Goal: Consume media (video, audio): Consume media (video, audio)

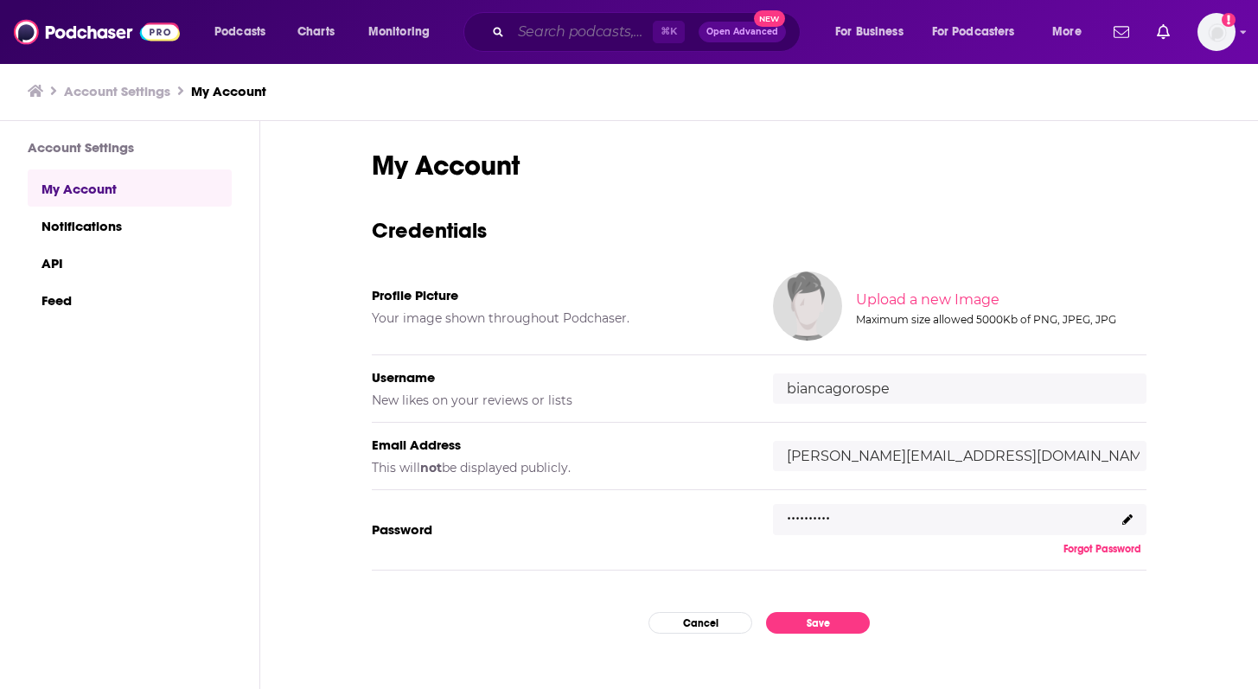
click at [576, 28] on input "Search podcasts, credits, & more..." at bounding box center [582, 32] width 142 height 28
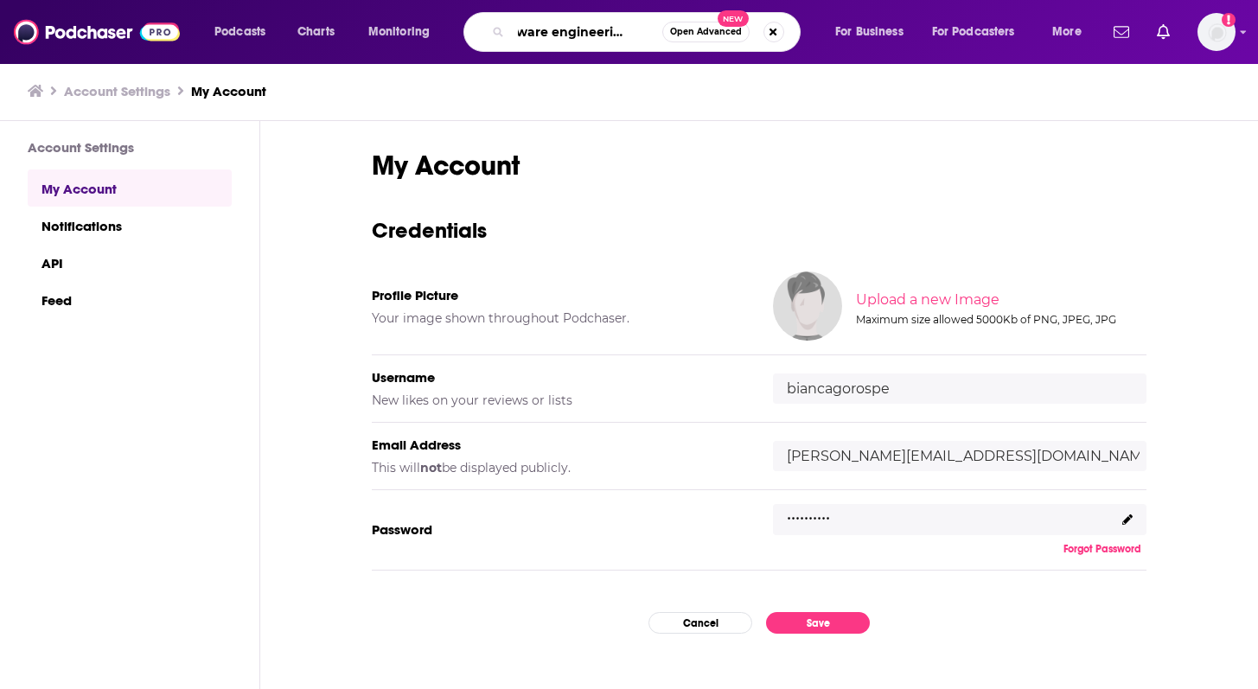
scroll to position [0, 36]
type input "software engineering radio"
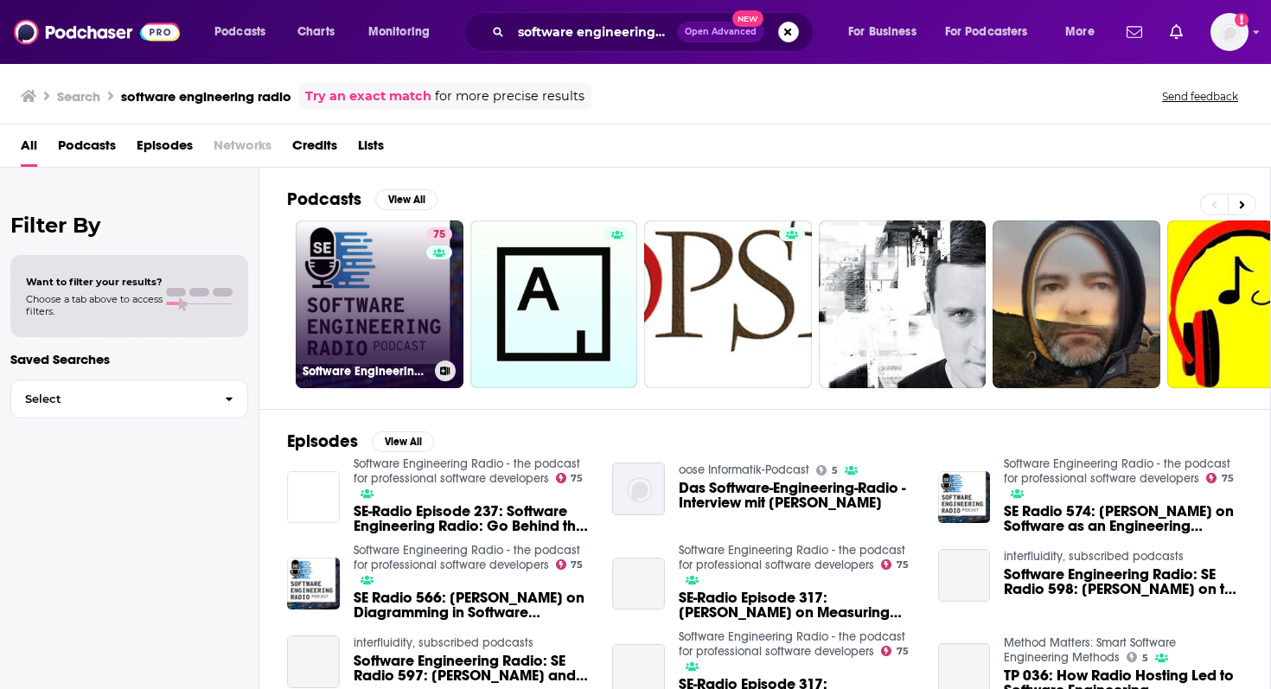
click at [403, 309] on link "75 Software Engineering Radio - the podcast for professional software developers" at bounding box center [380, 304] width 168 height 168
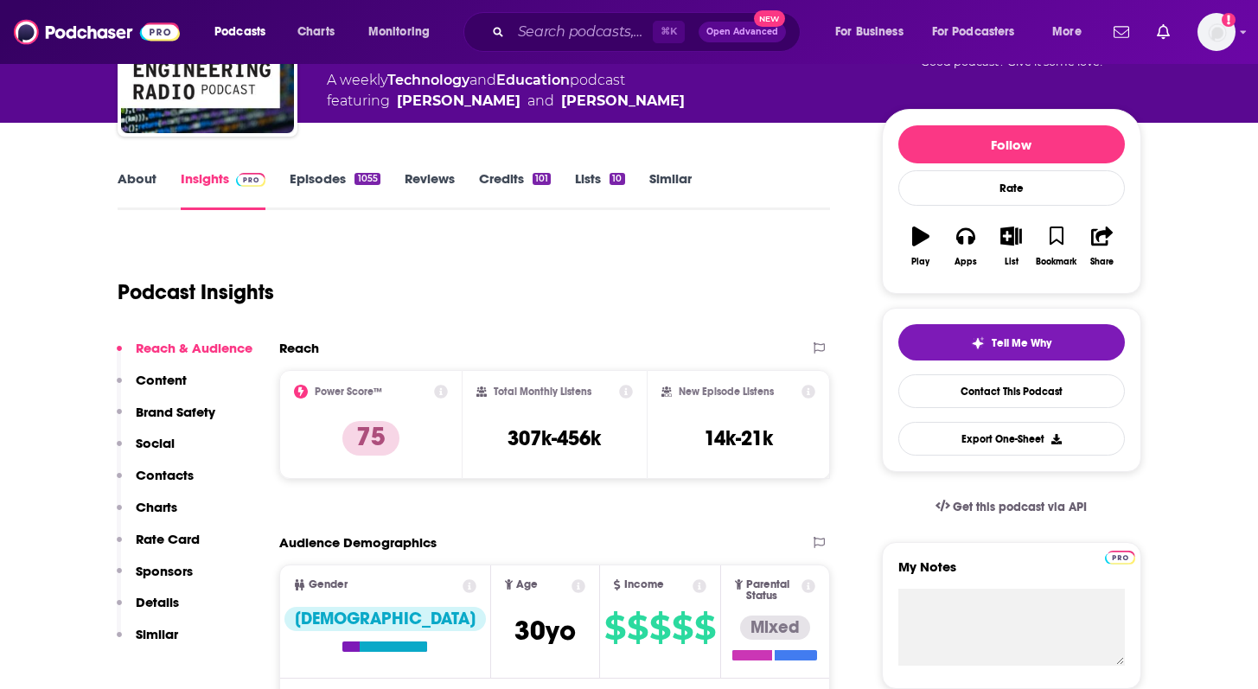
scroll to position [103, 0]
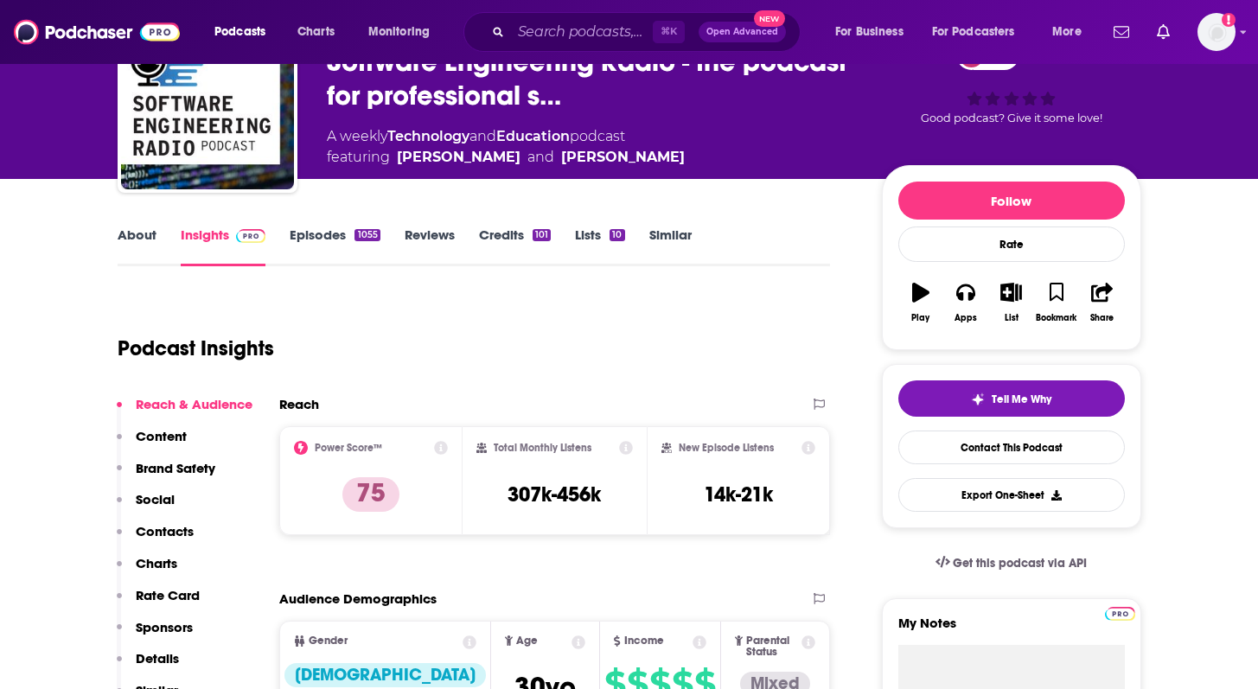
click at [133, 239] on link "About" at bounding box center [137, 246] width 39 height 40
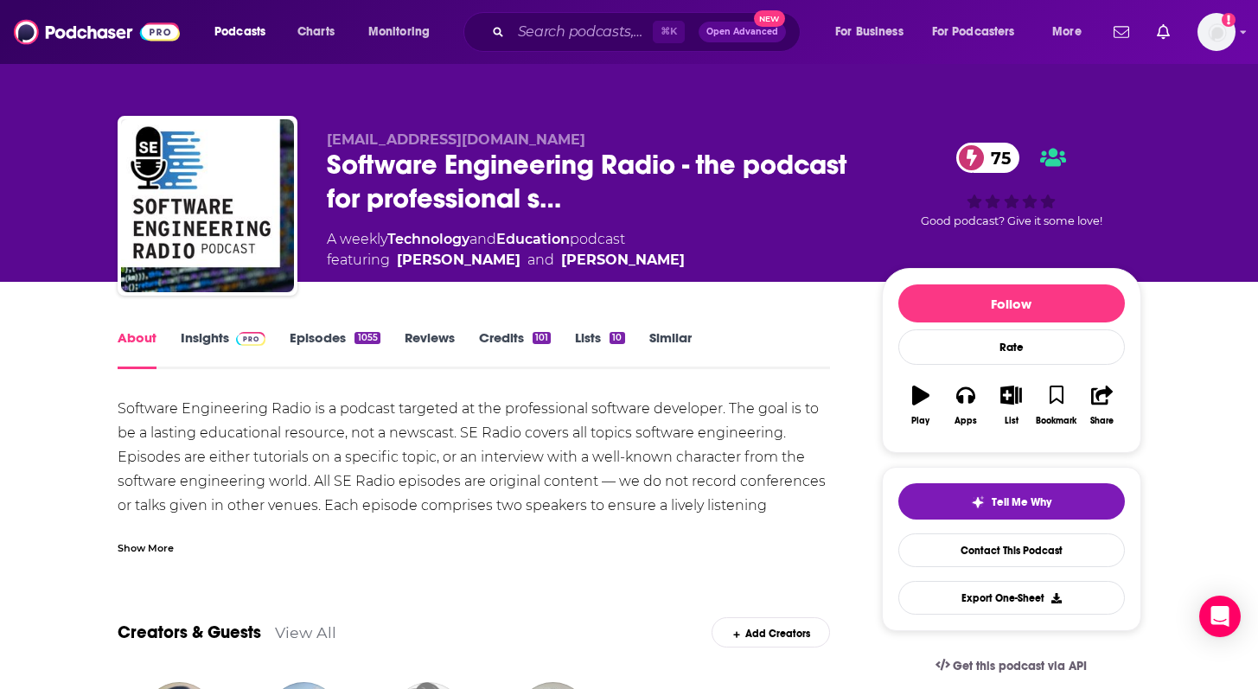
click at [216, 336] on link "Insights" at bounding box center [224, 349] width 86 height 40
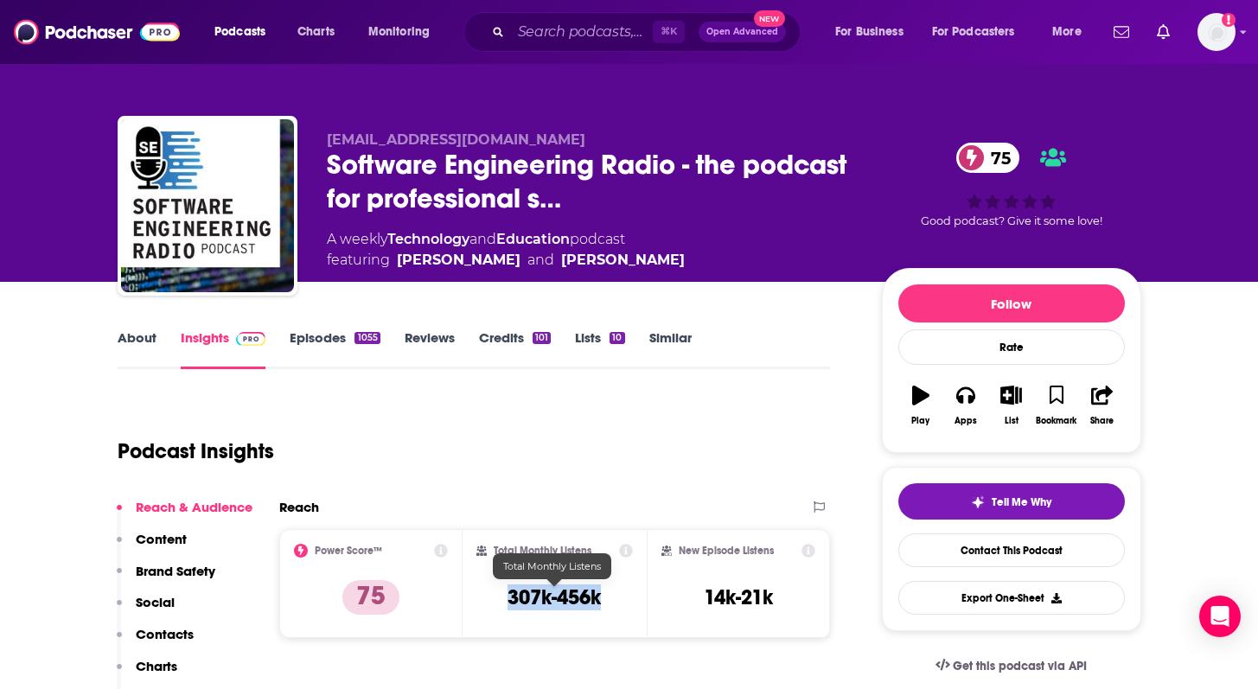
drag, startPoint x: 491, startPoint y: 588, endPoint x: 615, endPoint y: 592, distance: 124.5
click at [615, 592] on div "Total Monthly Listens 307k-456k" at bounding box center [554, 584] width 156 height 80
copy h3 "307k-456k"
click at [118, 350] on link "About" at bounding box center [137, 349] width 39 height 40
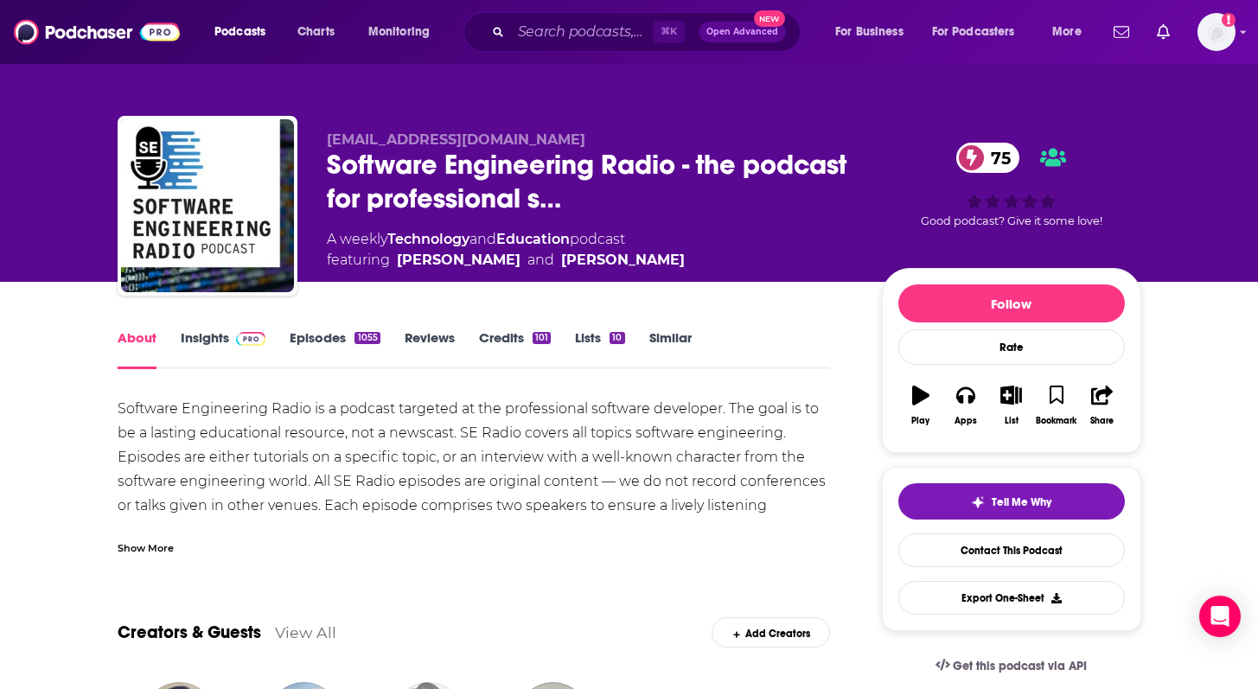
drag, startPoint x: 399, startPoint y: 408, endPoint x: 691, endPoint y: 417, distance: 292.3
click at [691, 417] on div "Software Engineering Radio is a podcast targeted at the professional software d…" at bounding box center [474, 469] width 713 height 145
click at [150, 540] on div "Show More" at bounding box center [146, 546] width 56 height 16
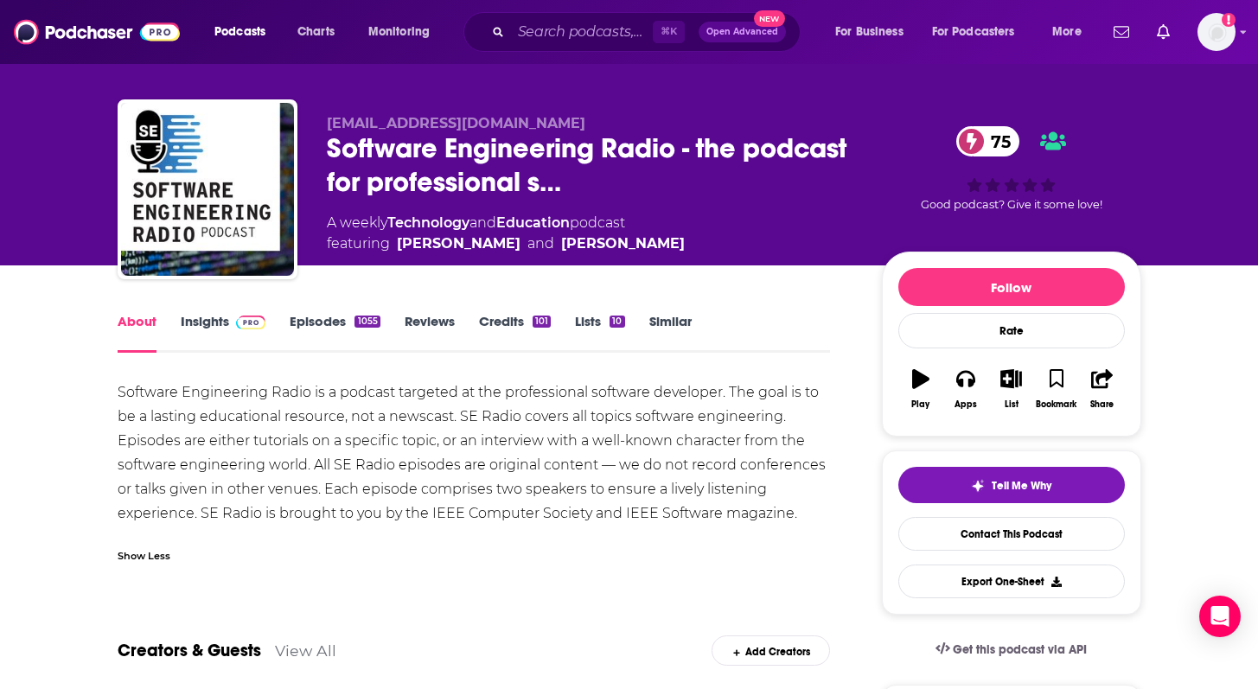
scroll to position [17, 0]
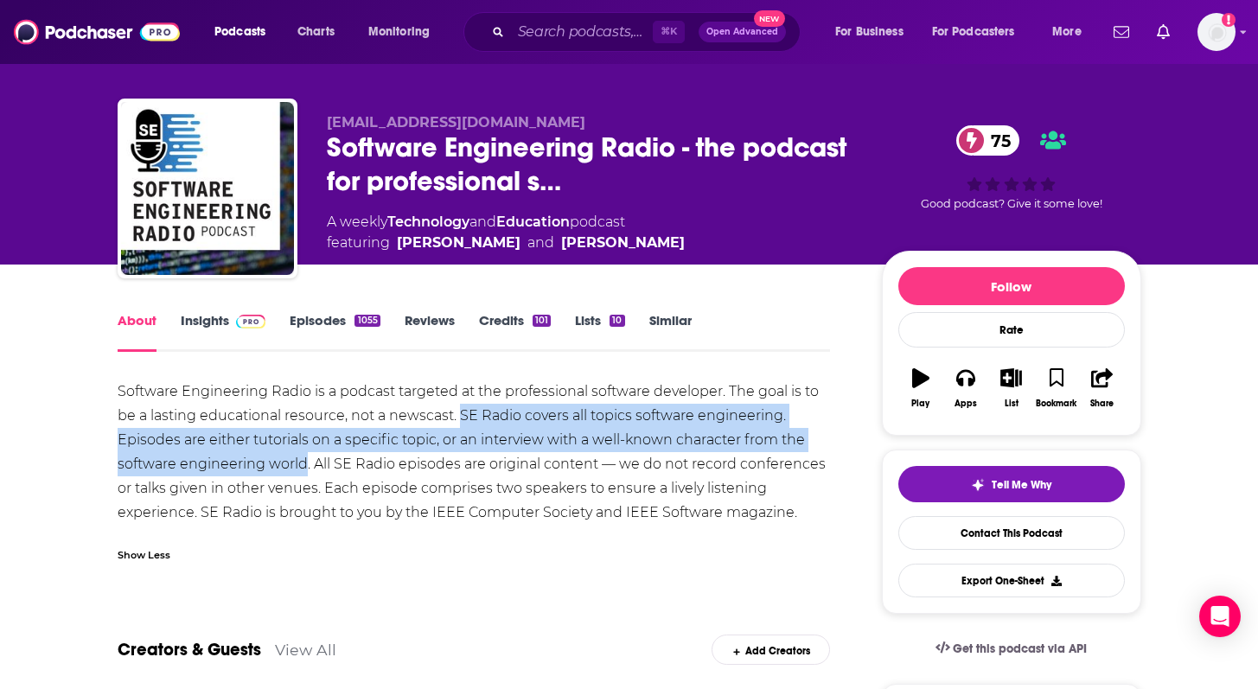
drag, startPoint x: 458, startPoint y: 409, endPoint x: 303, endPoint y: 467, distance: 165.2
click at [303, 467] on div "Software Engineering Radio is a podcast targeted at the professional software d…" at bounding box center [474, 451] width 713 height 145
copy div "SE Radio covers all topics software engineering. Episodes are either tutorials …"
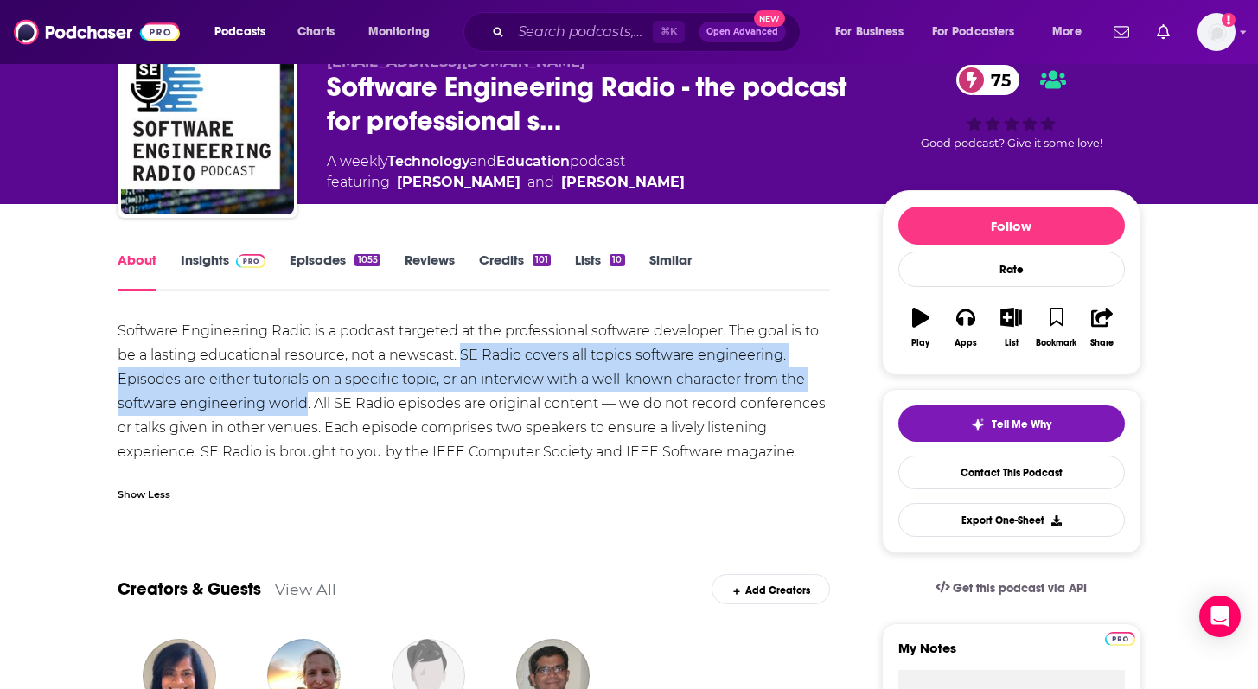
scroll to position [67, 0]
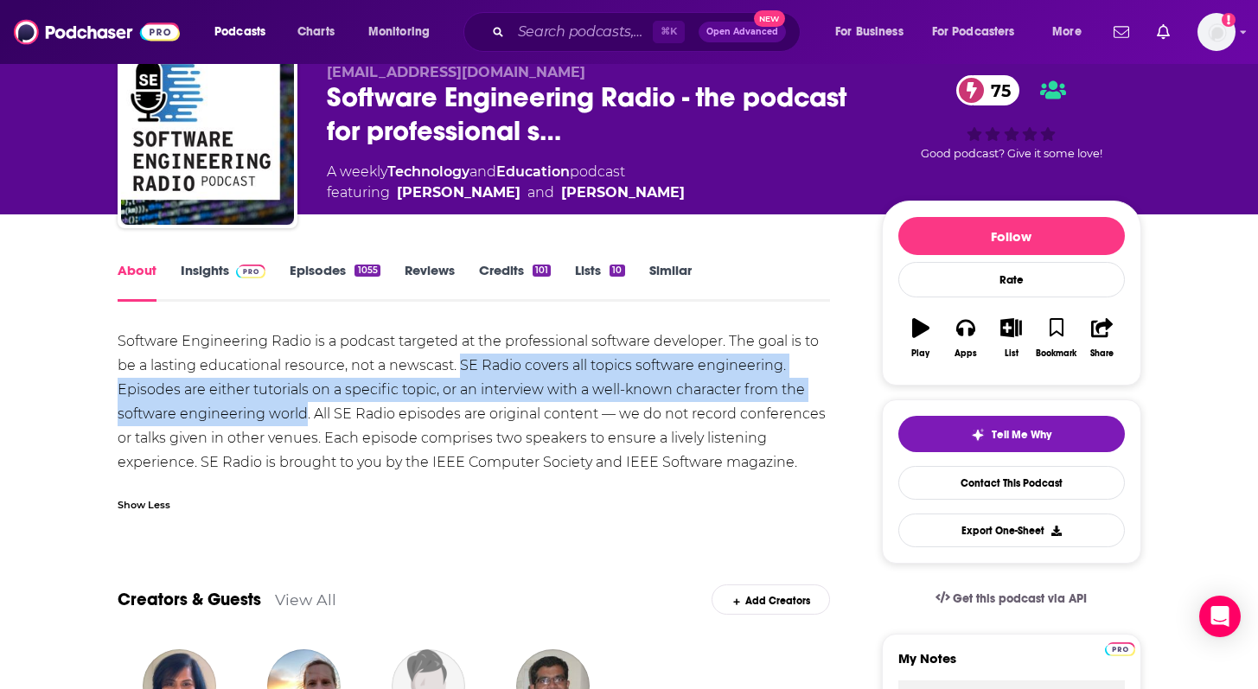
click at [315, 272] on link "Episodes 1055" at bounding box center [335, 282] width 90 height 40
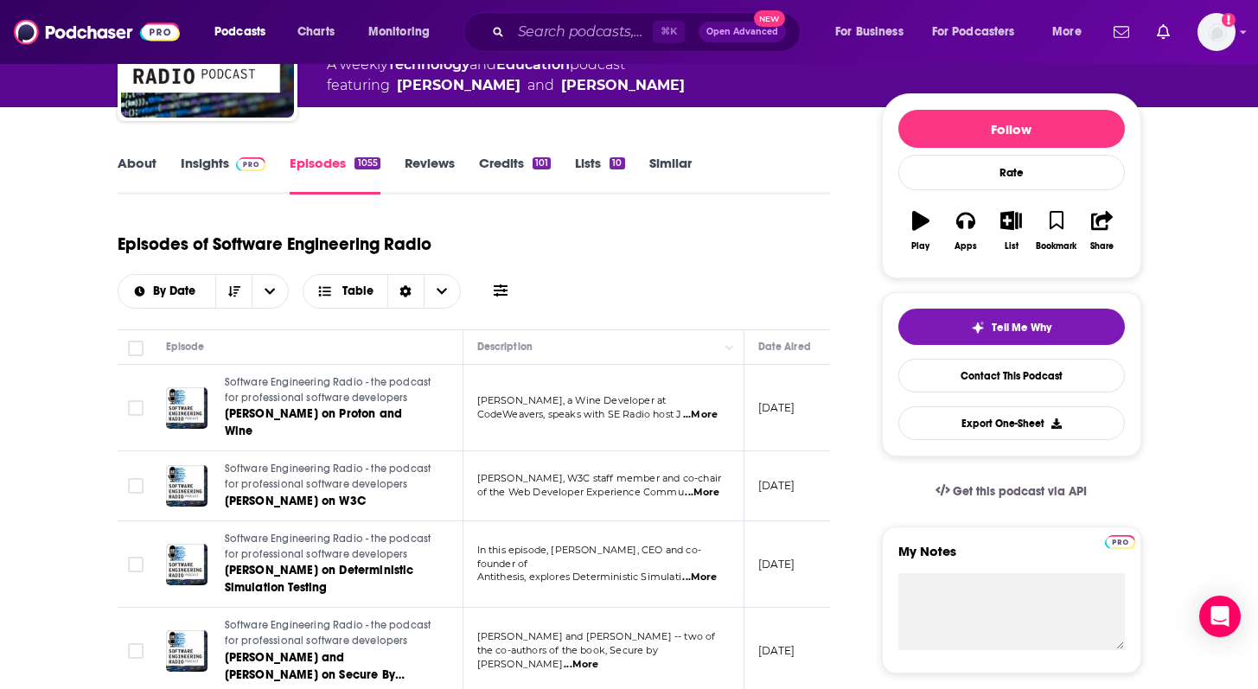
scroll to position [245, 0]
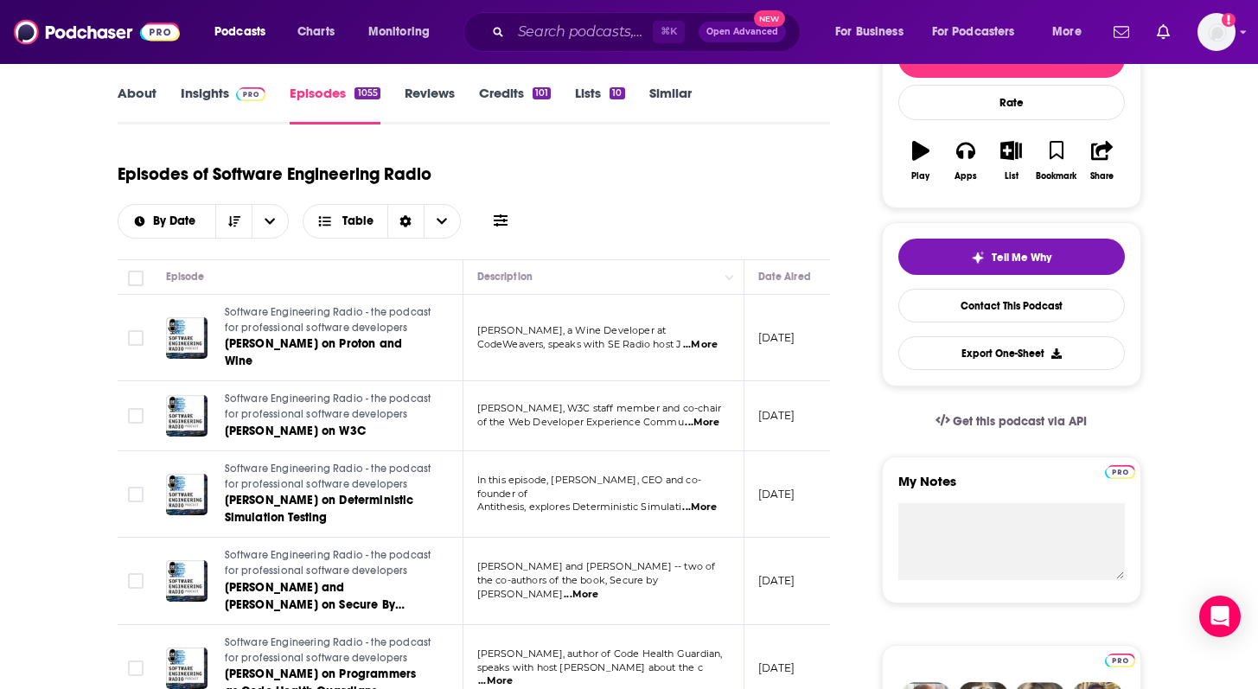
click at [706, 338] on span "...More" at bounding box center [700, 345] width 35 height 14
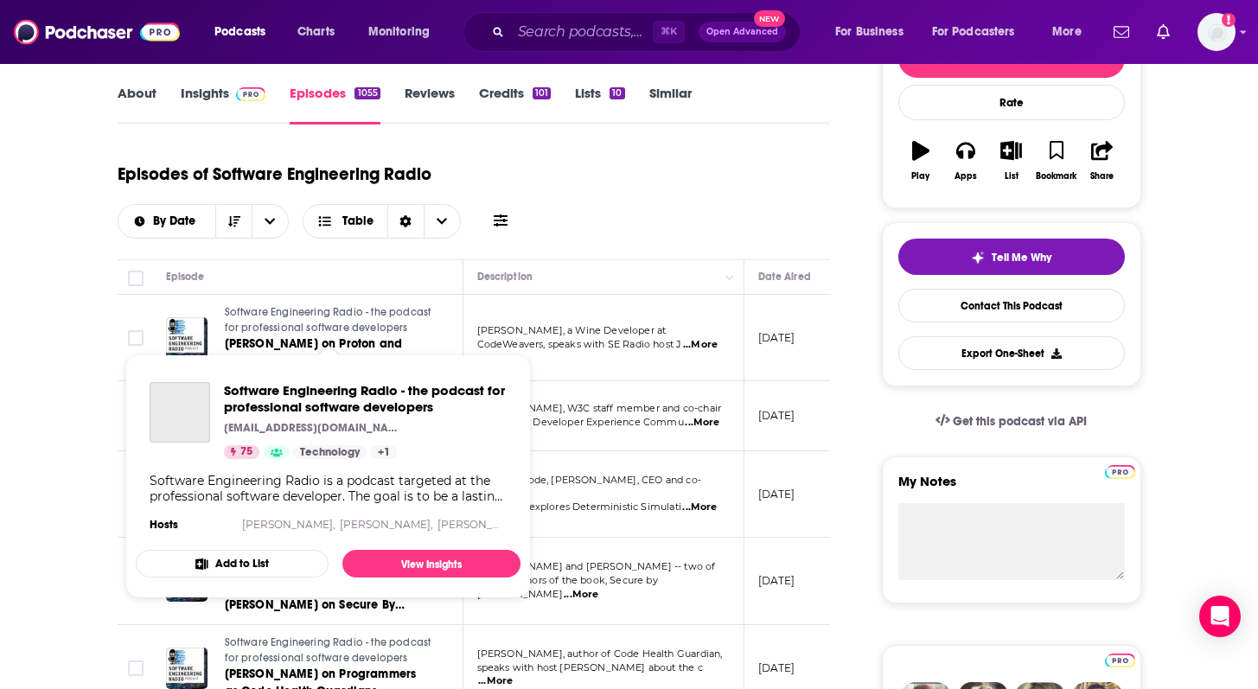
click at [271, 331] on span "Software Engineering Radio - the podcast for professional software developers" at bounding box center [328, 320] width 207 height 28
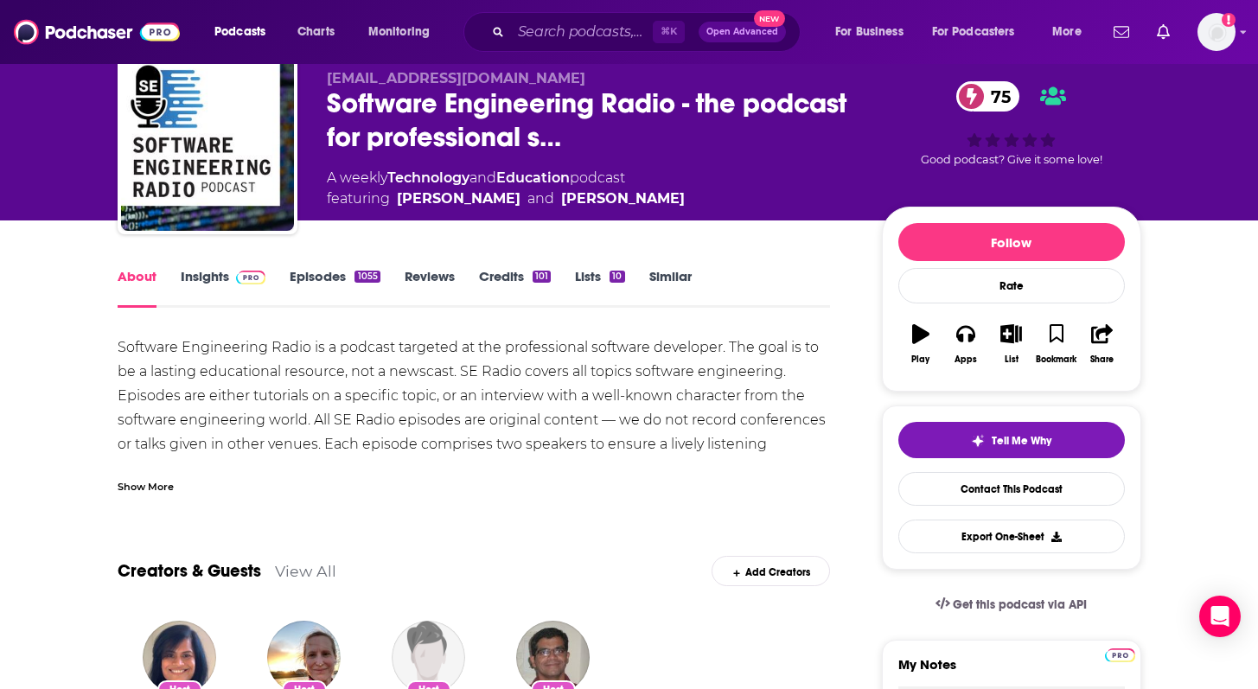
scroll to position [64, 0]
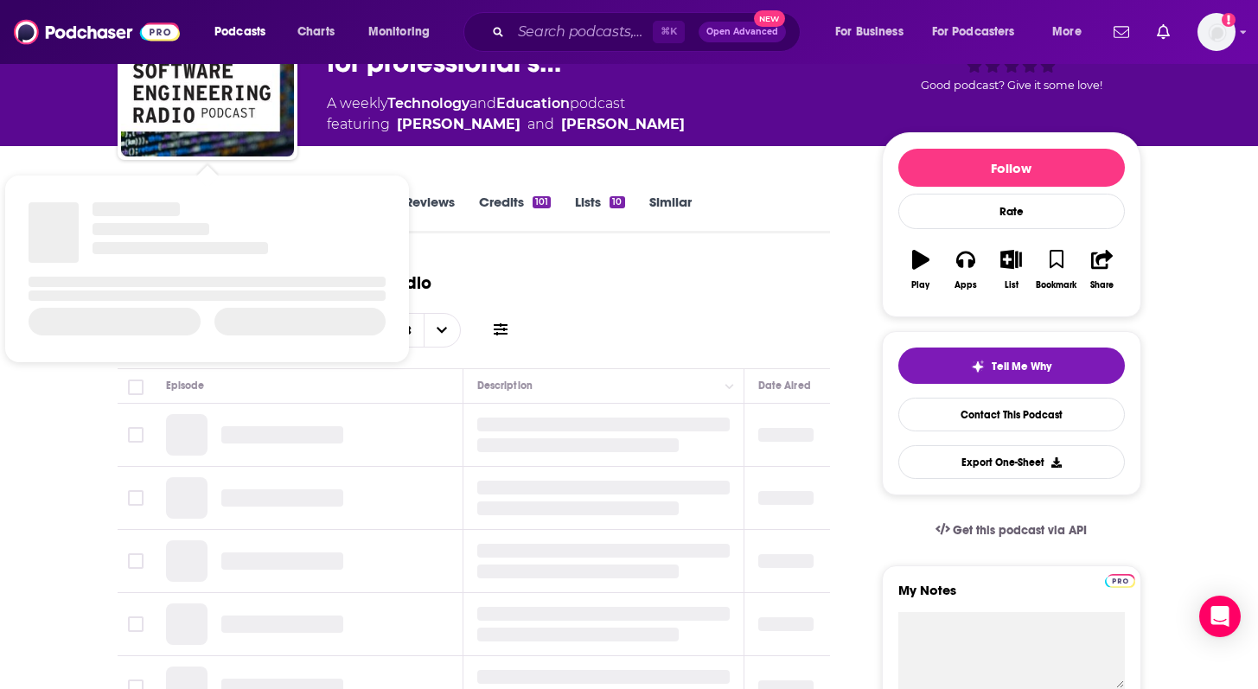
scroll to position [174, 0]
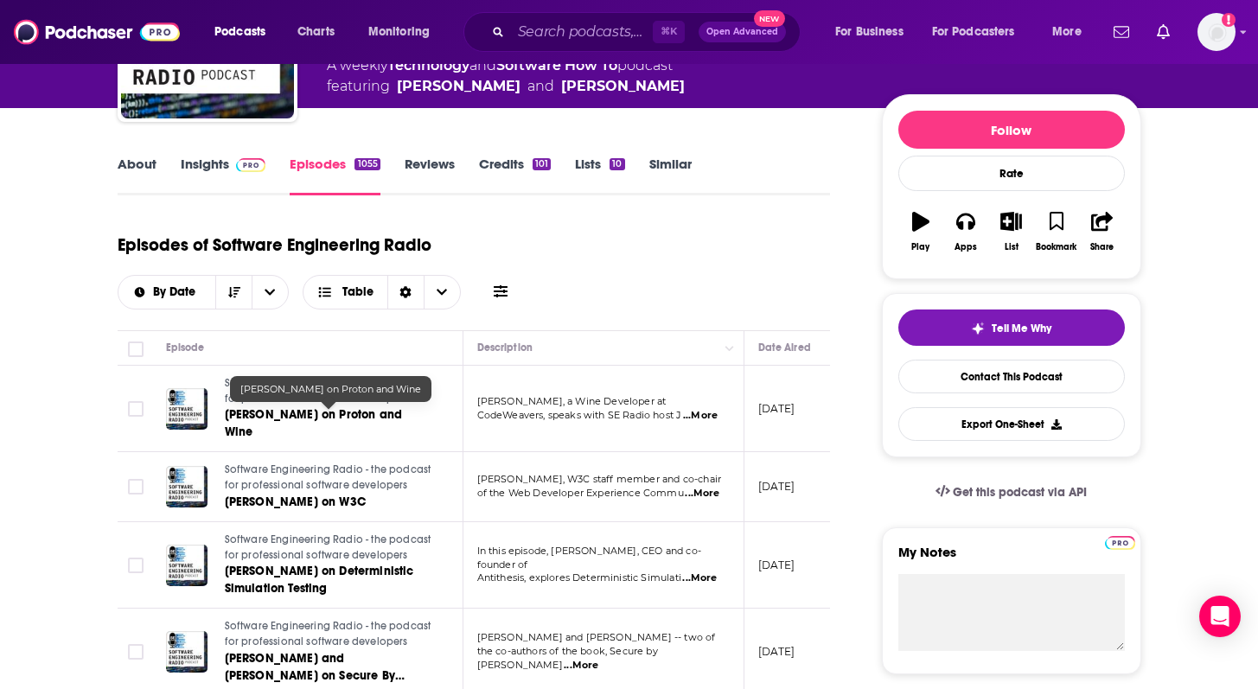
click at [343, 424] on link "Elizabeth Figura on Proton and Wine" at bounding box center [328, 423] width 207 height 35
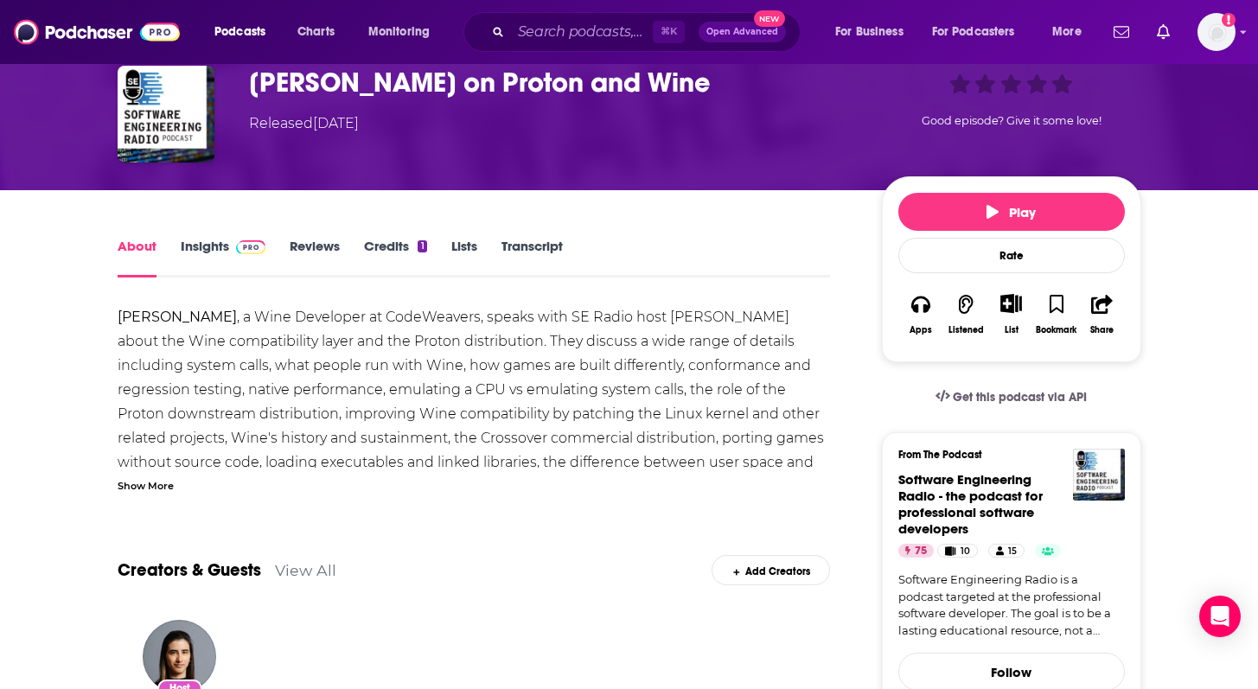
scroll to position [86, 0]
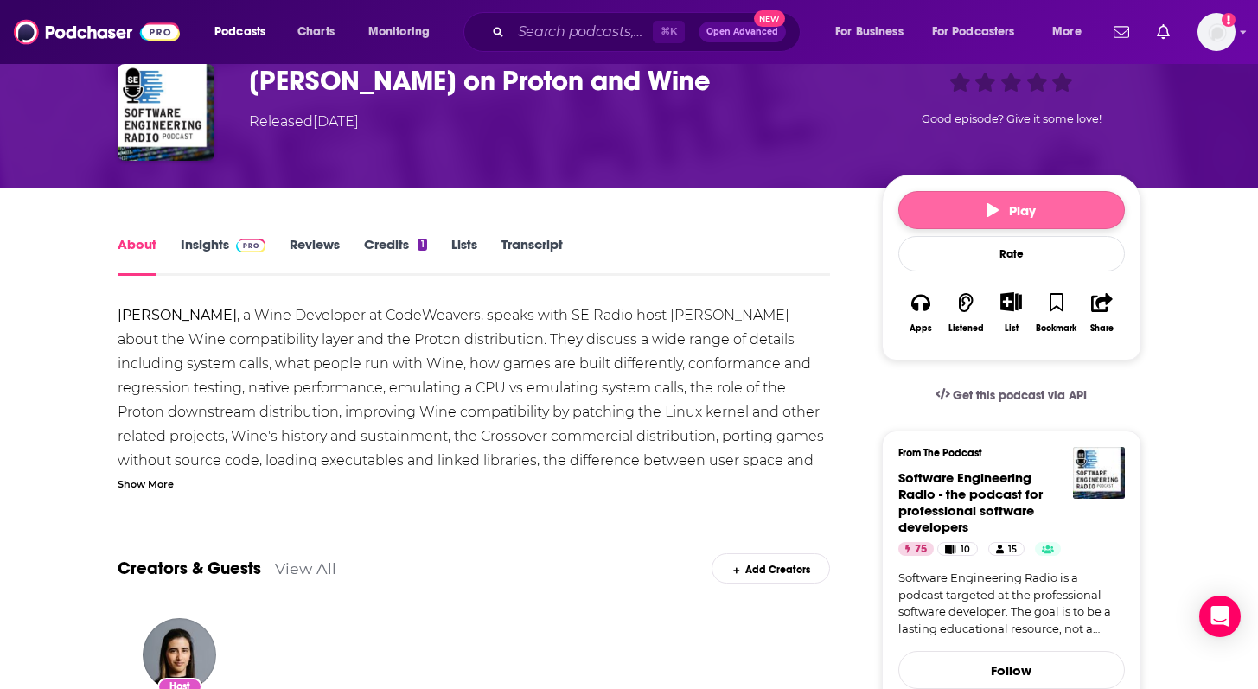
click at [981, 208] on button "Play" at bounding box center [1011, 210] width 226 height 38
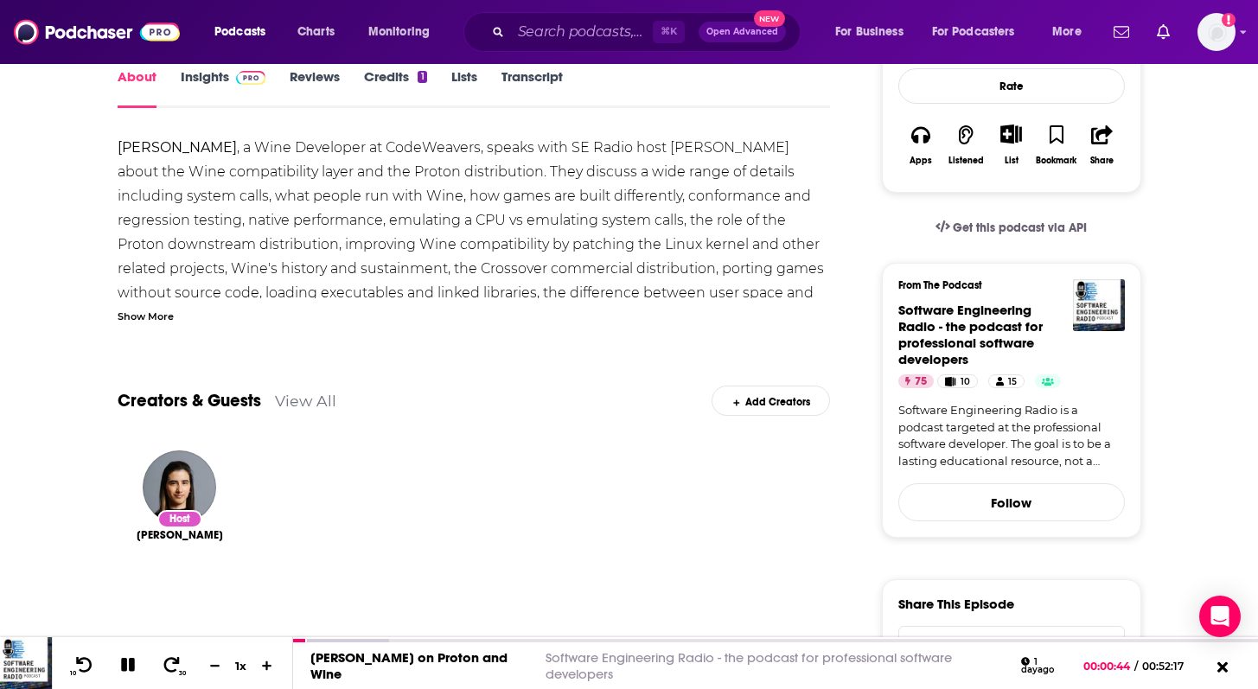
scroll to position [257, 0]
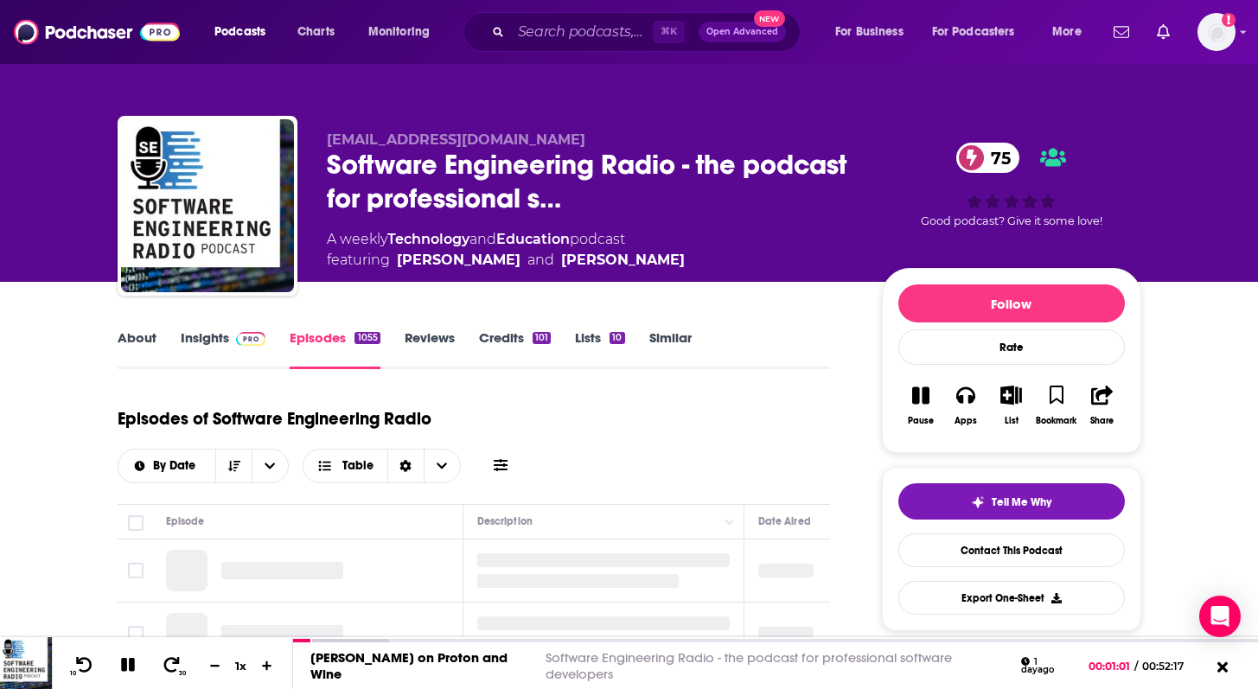
scroll to position [209, 0]
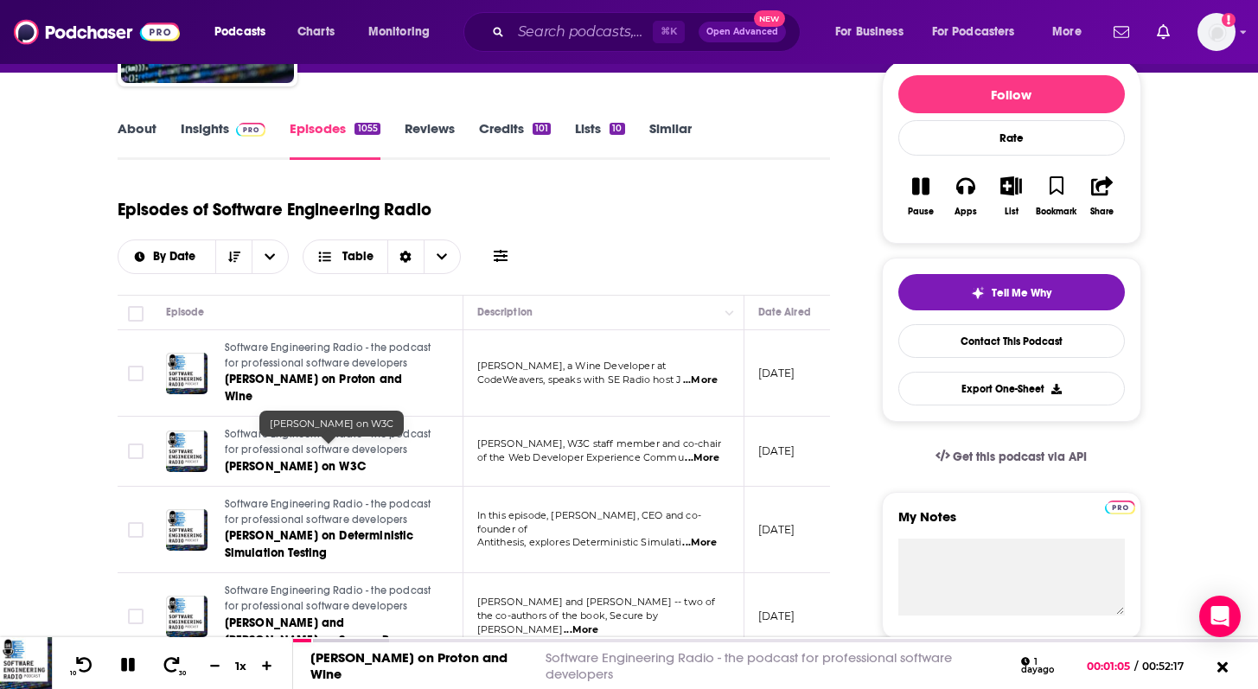
click at [351, 459] on span "François Daoust on W3C" at bounding box center [295, 466] width 141 height 15
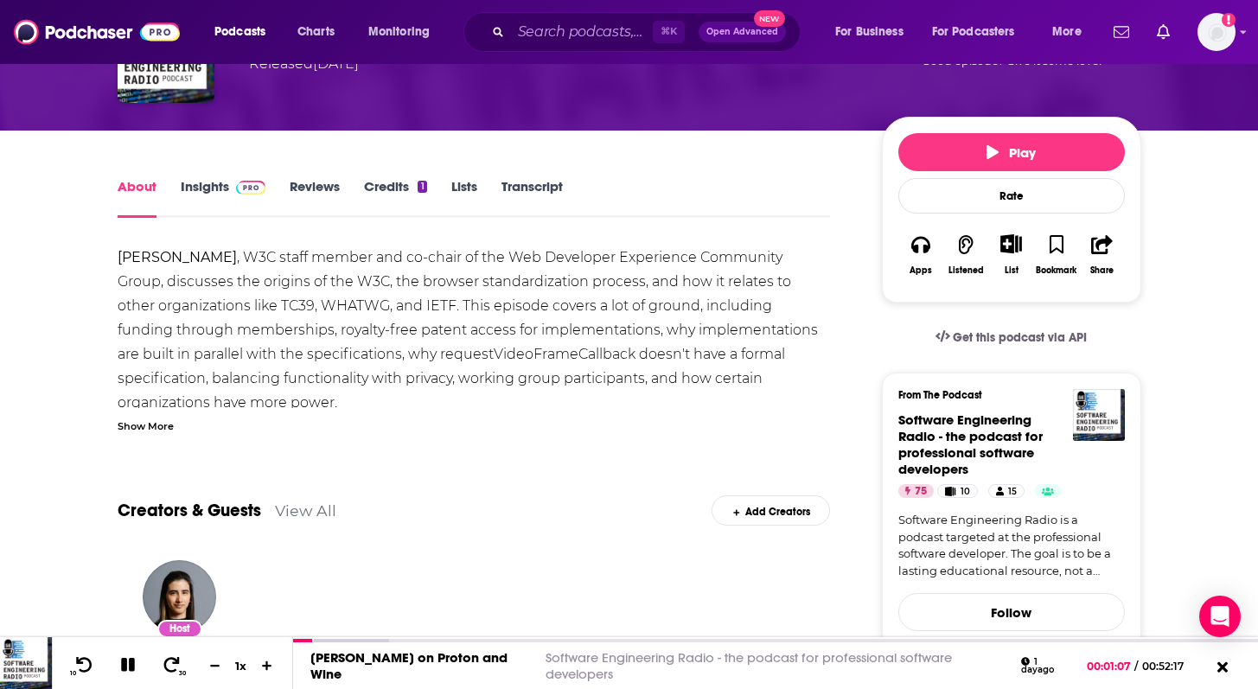
scroll to position [153, 0]
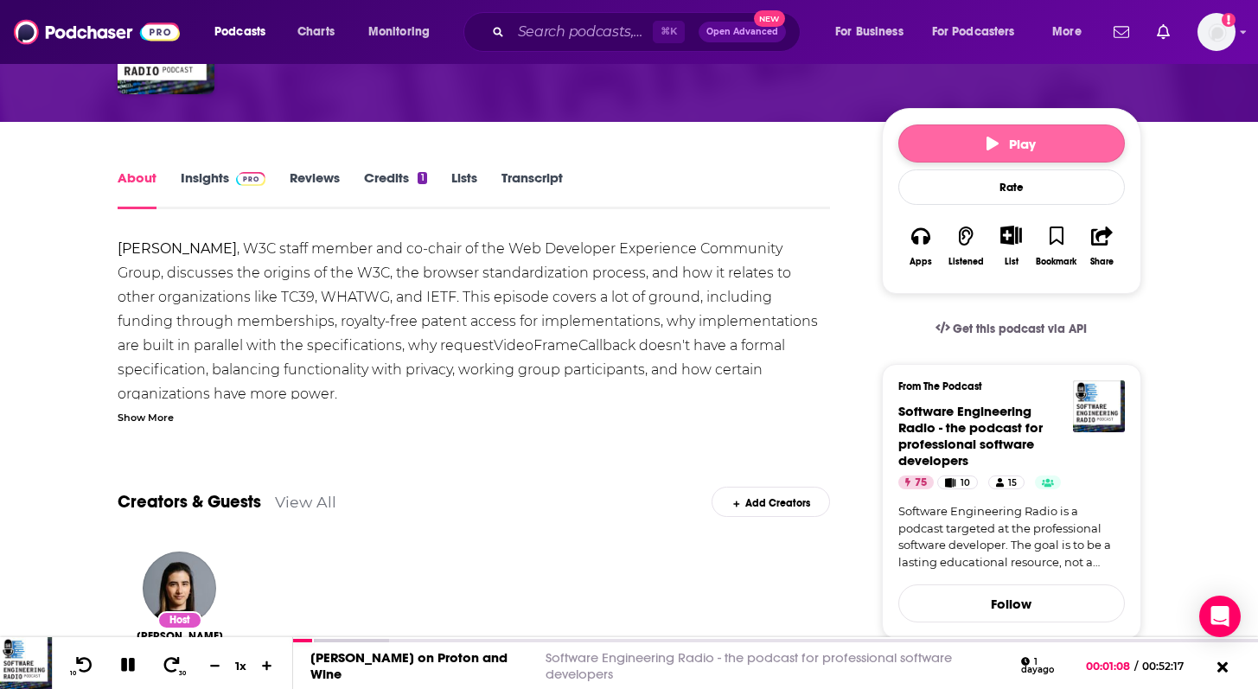
click at [998, 137] on span "Play" at bounding box center [1010, 144] width 49 height 16
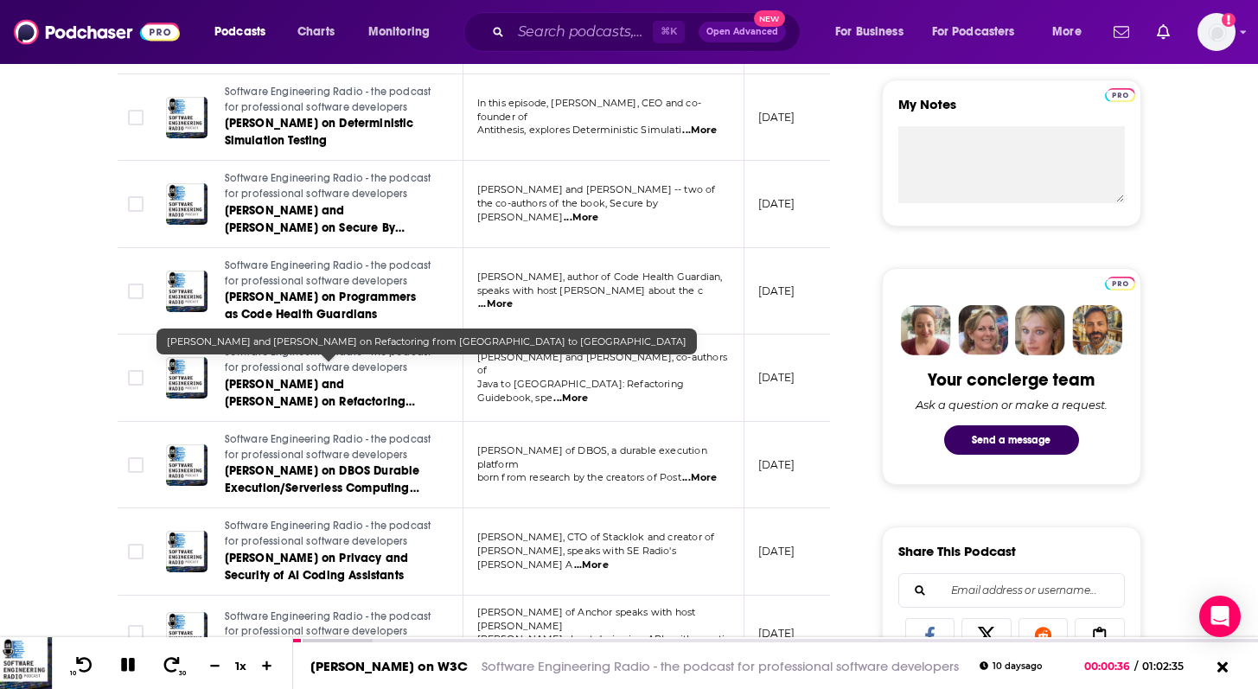
scroll to position [623, 0]
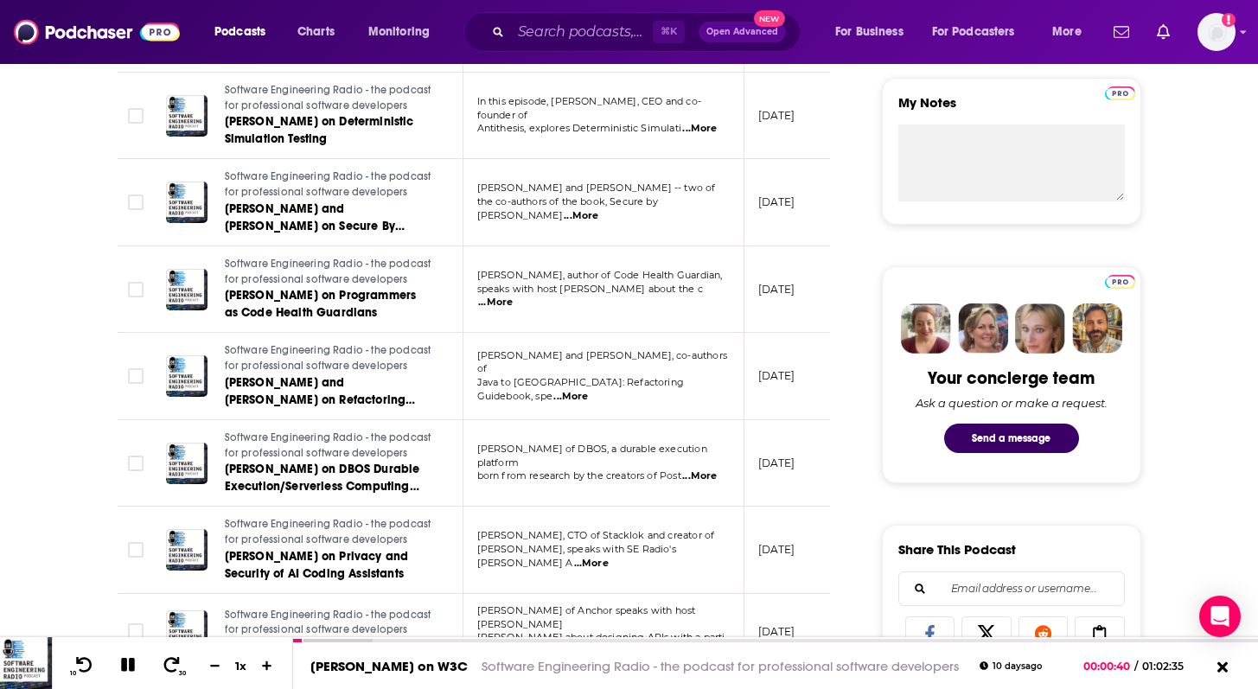
click at [588, 390] on span "...More" at bounding box center [570, 397] width 35 height 14
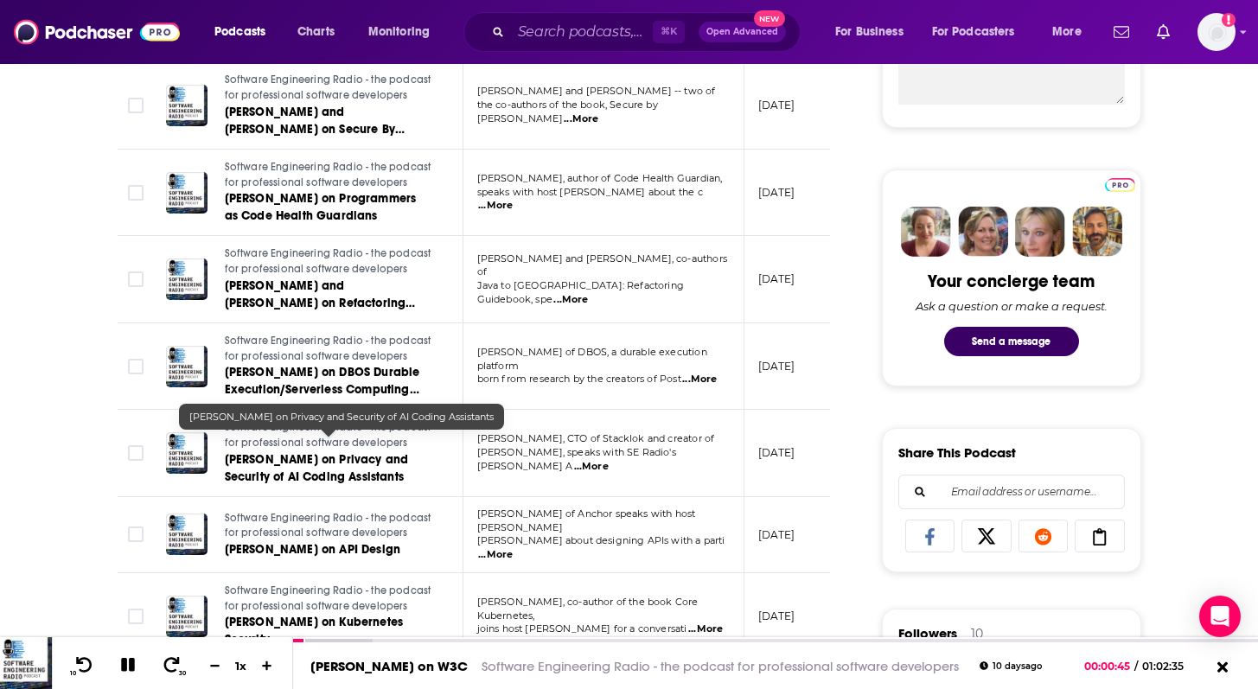
scroll to position [721, 0]
click at [309, 462] on span "Luke Hinds on Privacy and Security of AI Coding Assistants" at bounding box center [317, 467] width 184 height 32
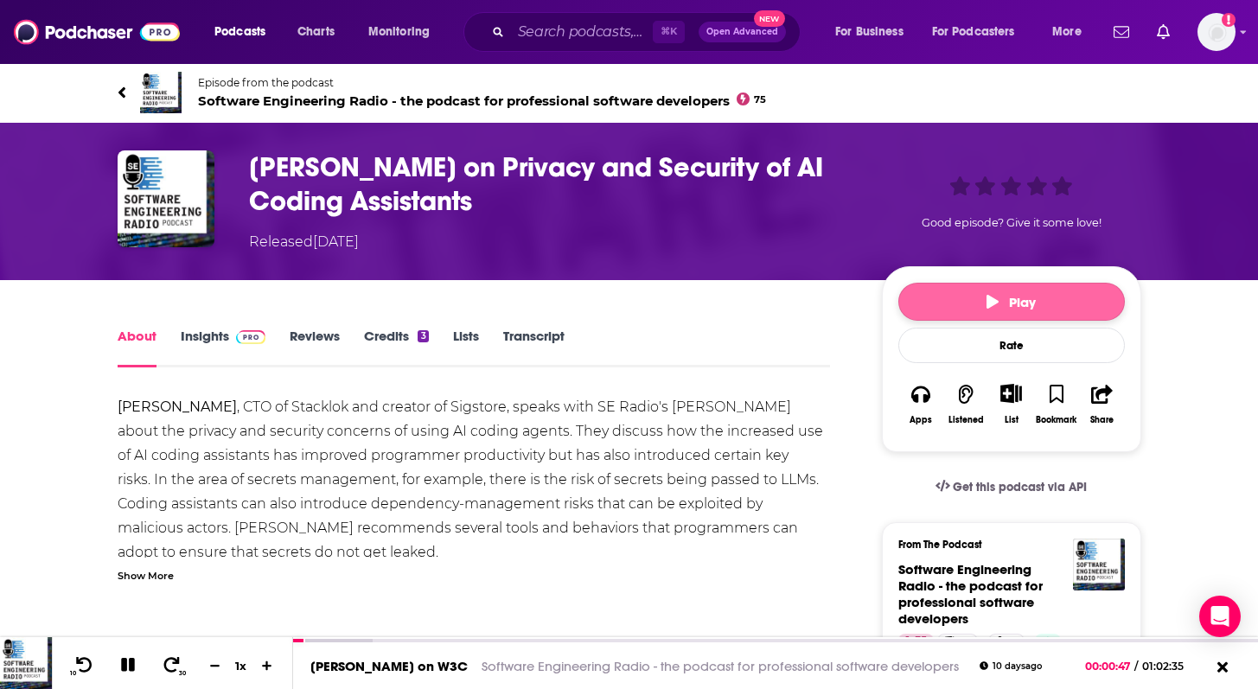
click at [1085, 308] on button "Play" at bounding box center [1011, 302] width 226 height 38
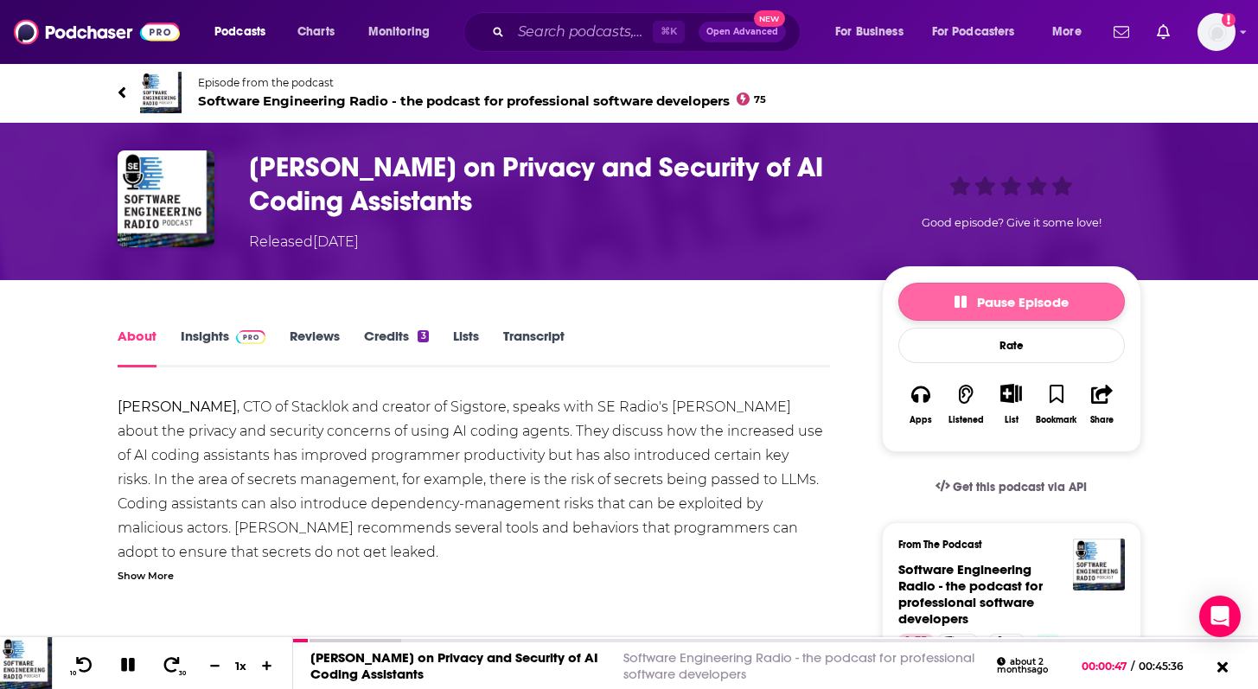
click at [971, 303] on span "Pause Episode" at bounding box center [1011, 302] width 114 height 16
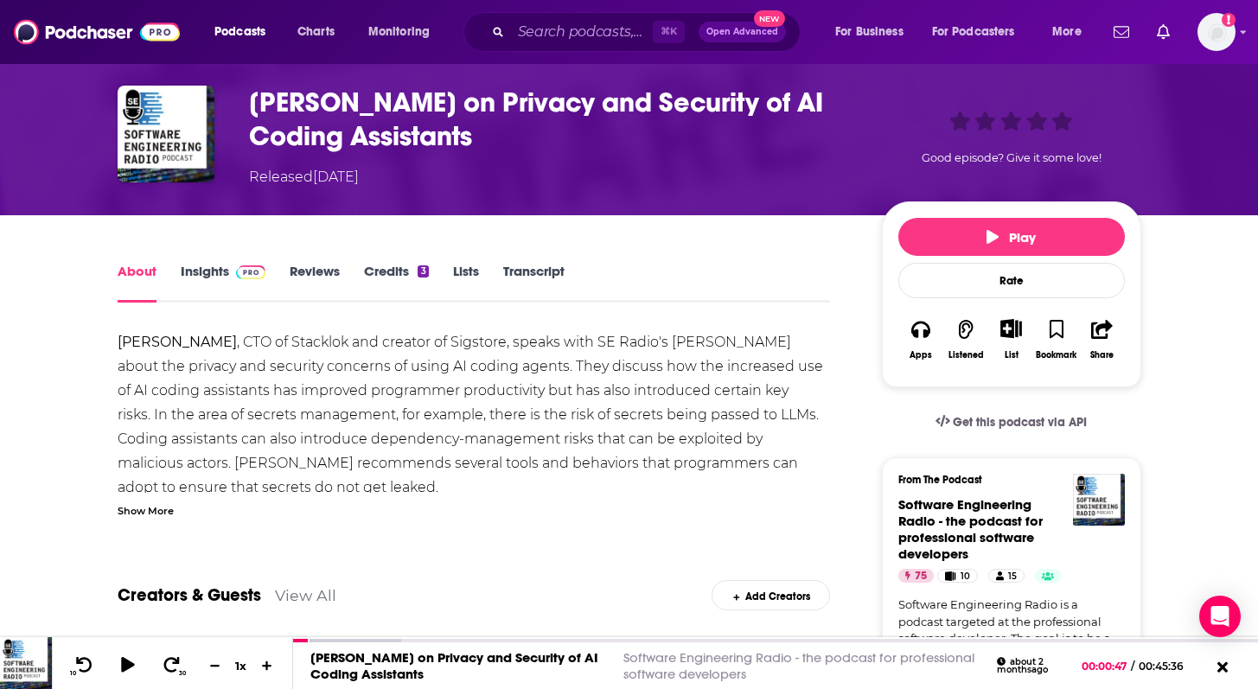
scroll to position [67, 0]
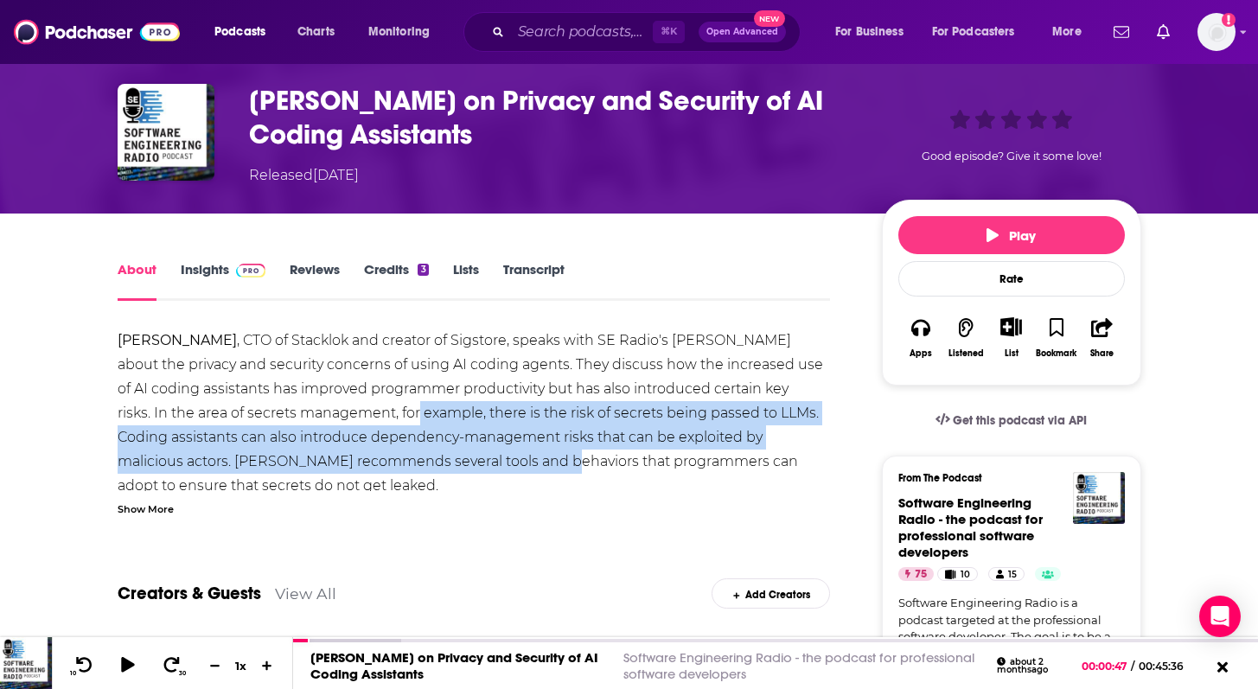
drag, startPoint x: 347, startPoint y: 407, endPoint x: 420, endPoint y: 461, distance: 90.9
click at [420, 461] on div "Luke Hinds , CTO of Stacklok and creator of Sigstore, speaks with SE Radio's Br…" at bounding box center [474, 425] width 713 height 194
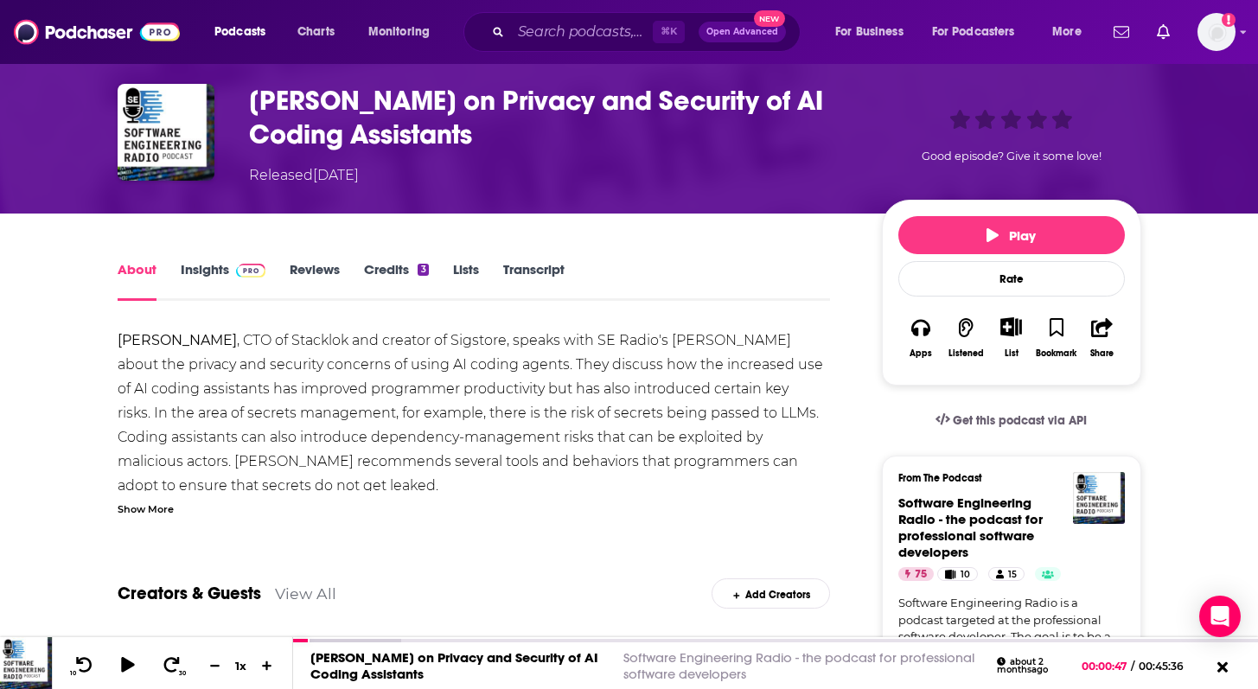
click at [137, 491] on div "Luke Hinds , CTO of Stacklok and creator of Sigstore, speaks with SE Radio's Br…" at bounding box center [474, 422] width 713 height 188
click at [137, 502] on div "Show More" at bounding box center [146, 508] width 56 height 16
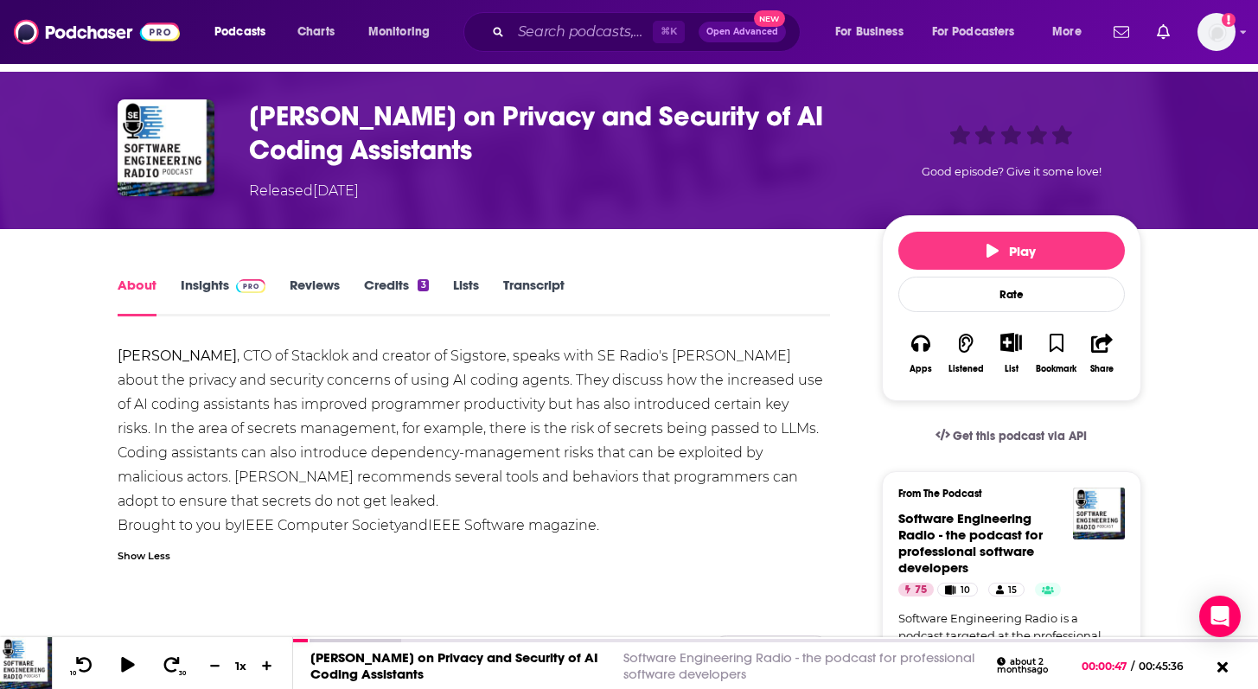
scroll to position [41, 0]
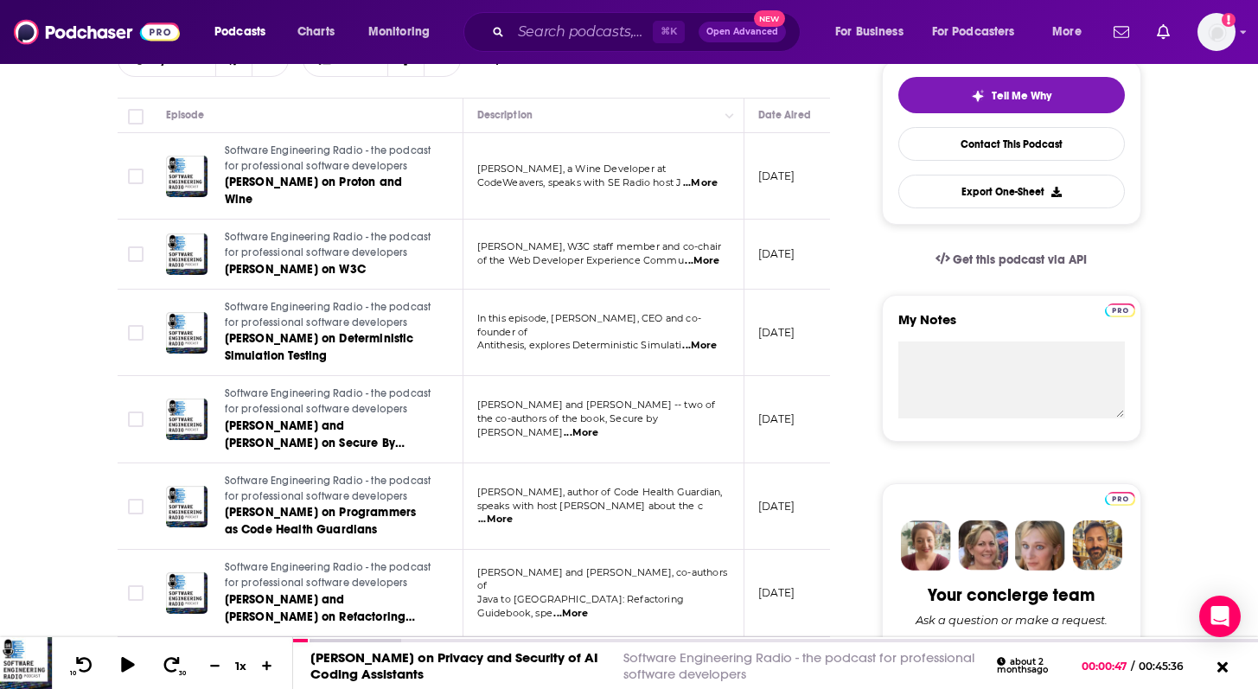
scroll to position [414, 0]
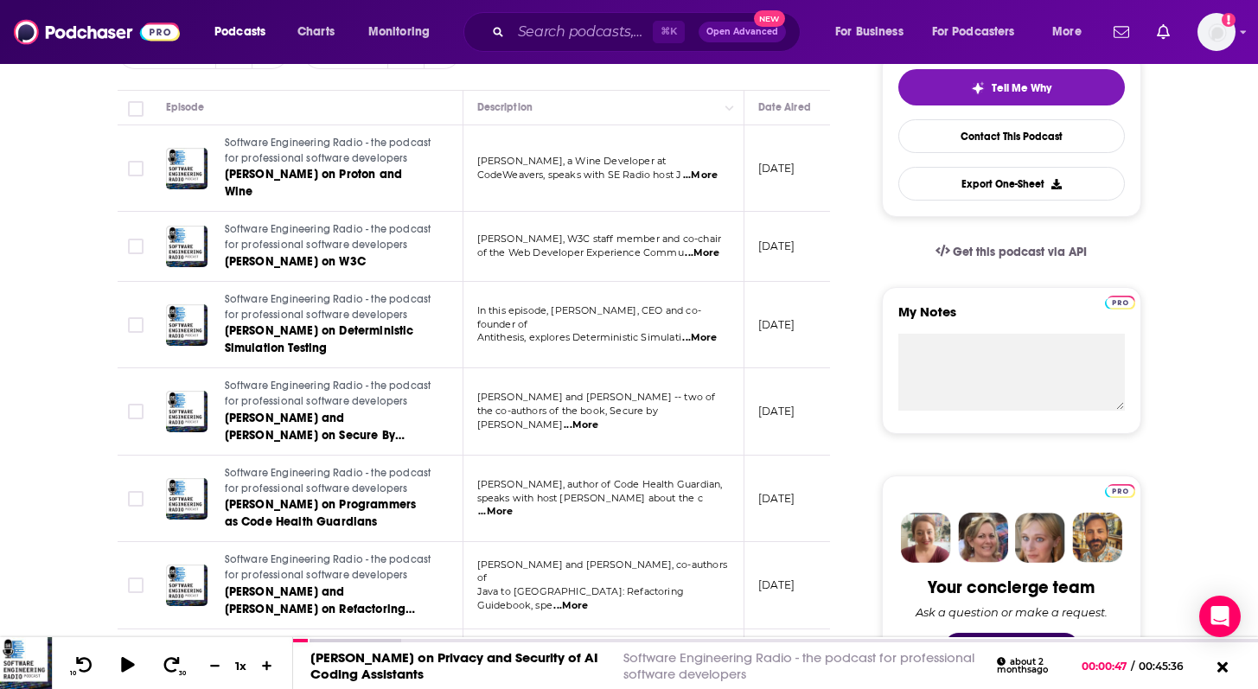
click at [705, 169] on span "...More" at bounding box center [700, 176] width 35 height 14
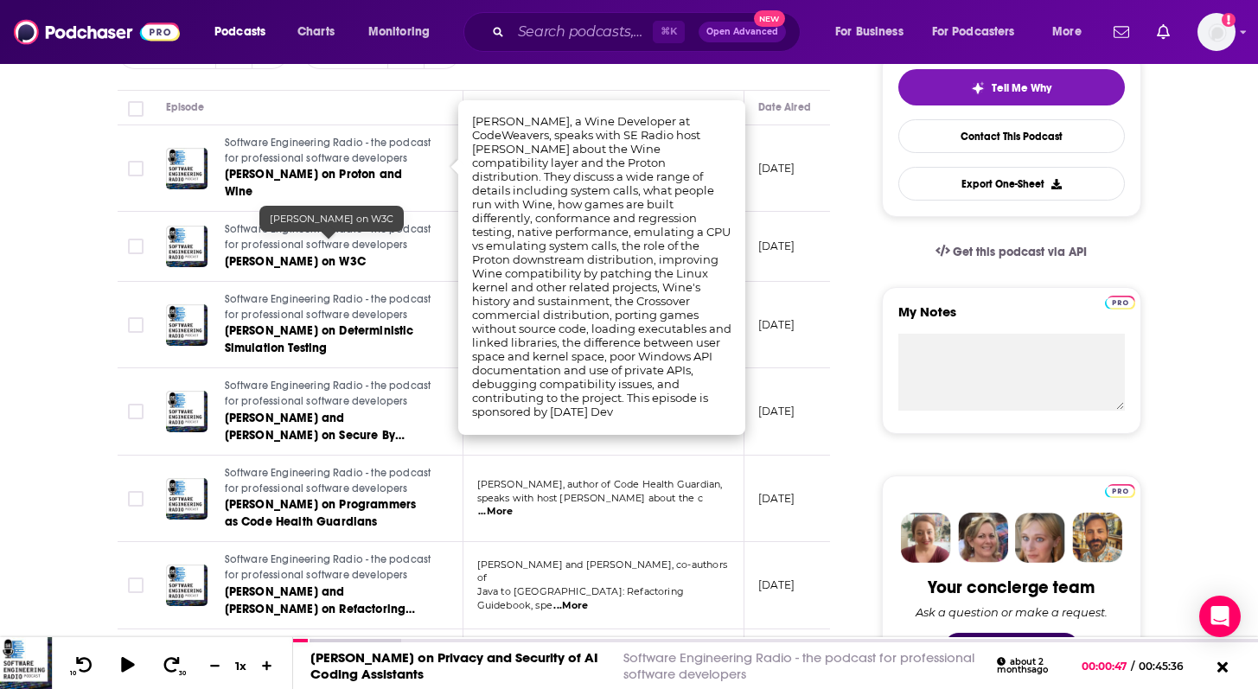
click at [168, 292] on div "Software Engineering Radio - the podcast for professional software developers W…" at bounding box center [299, 325] width 266 height 66
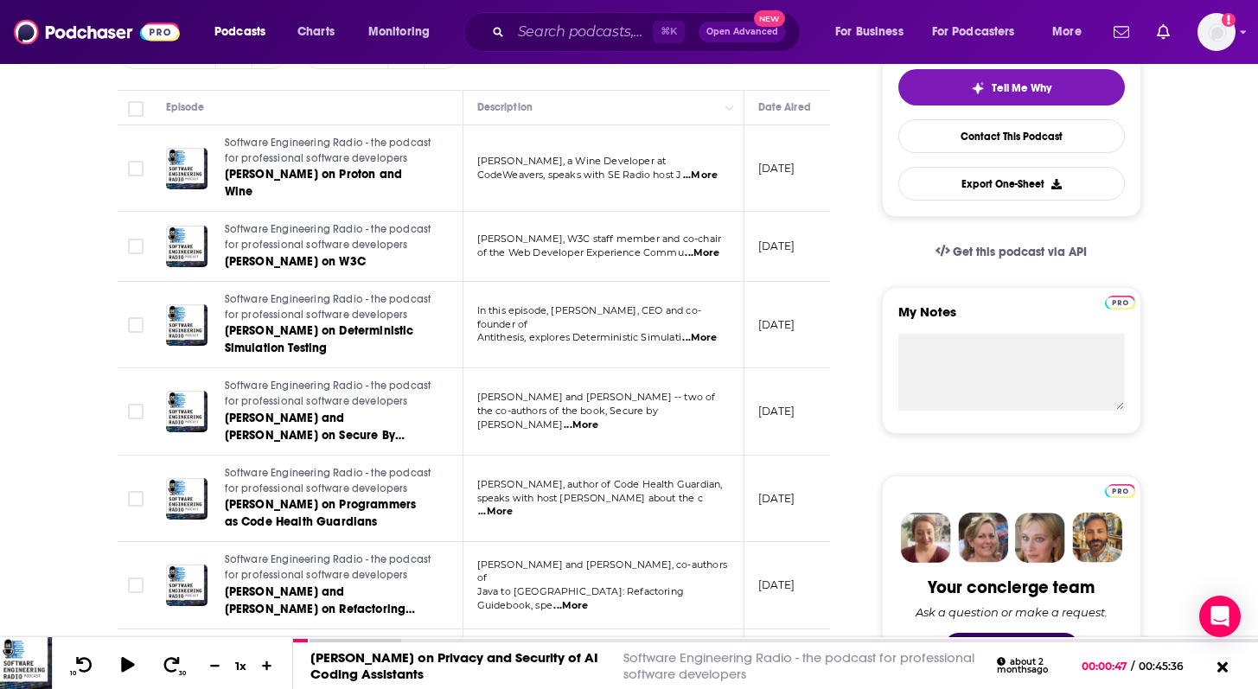
click at [708, 246] on span "...More" at bounding box center [702, 253] width 35 height 14
click at [706, 246] on span "...More" at bounding box center [702, 253] width 35 height 14
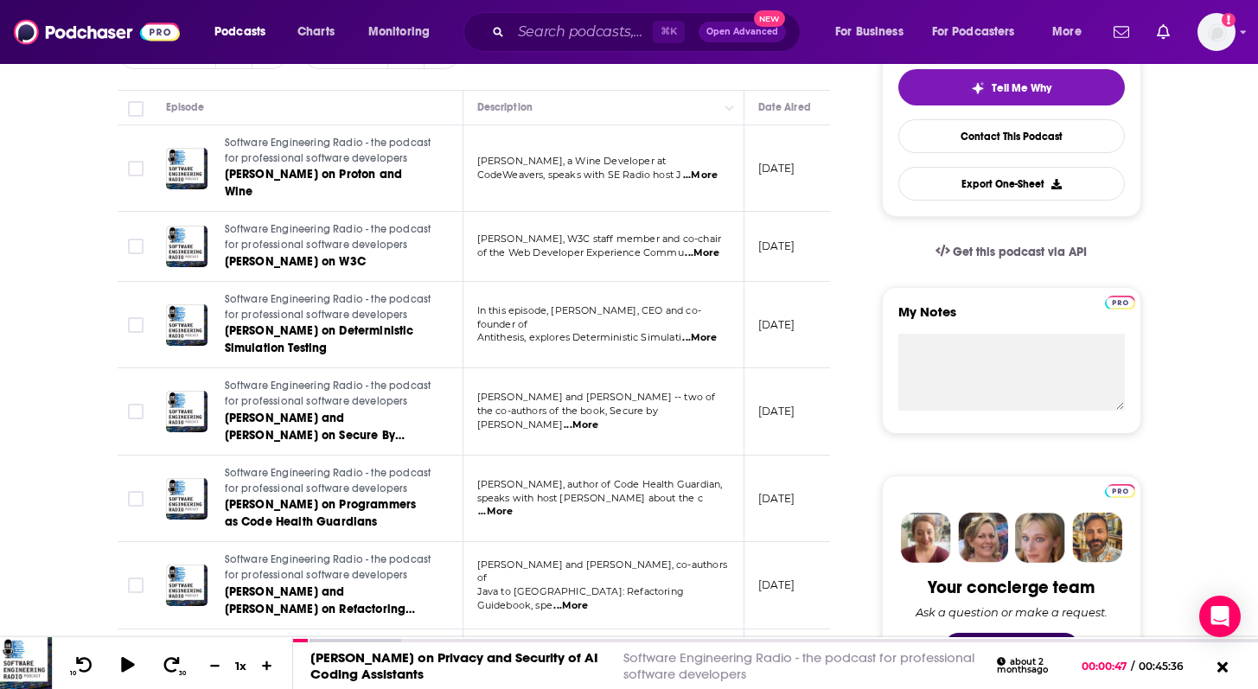
click at [717, 331] on span "...More" at bounding box center [699, 338] width 35 height 14
drag, startPoint x: 0, startPoint y: 379, endPoint x: 80, endPoint y: 381, distance: 80.4
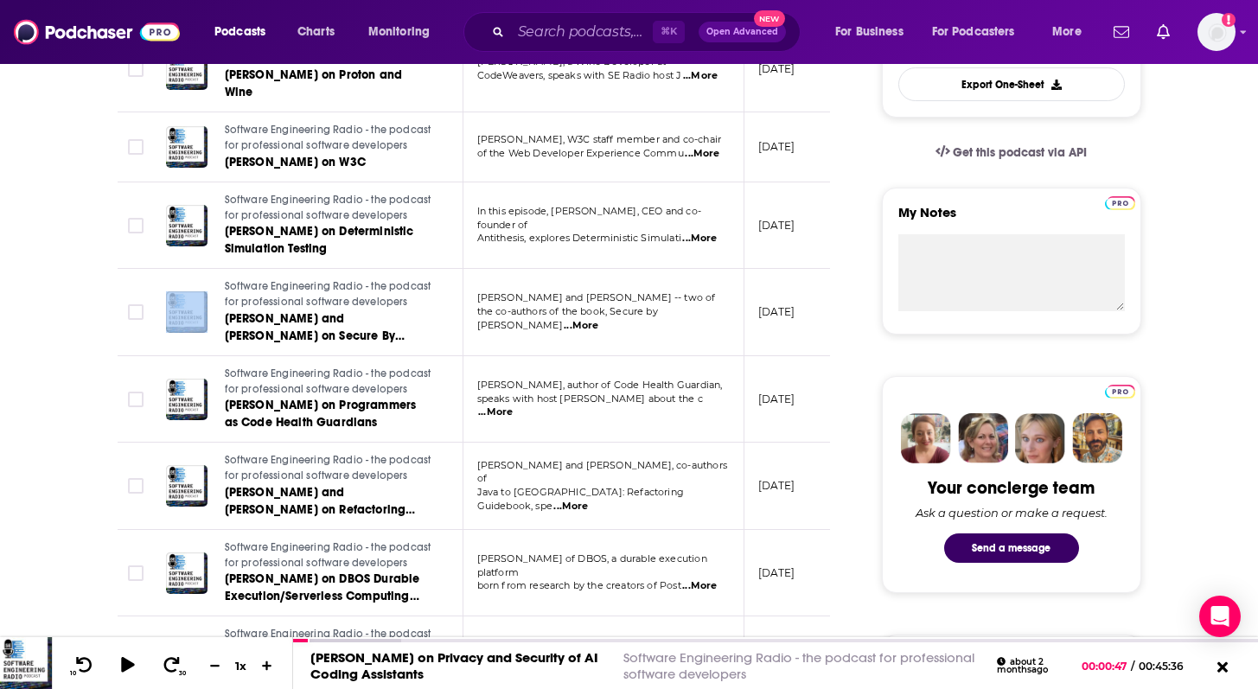
scroll to position [531, 0]
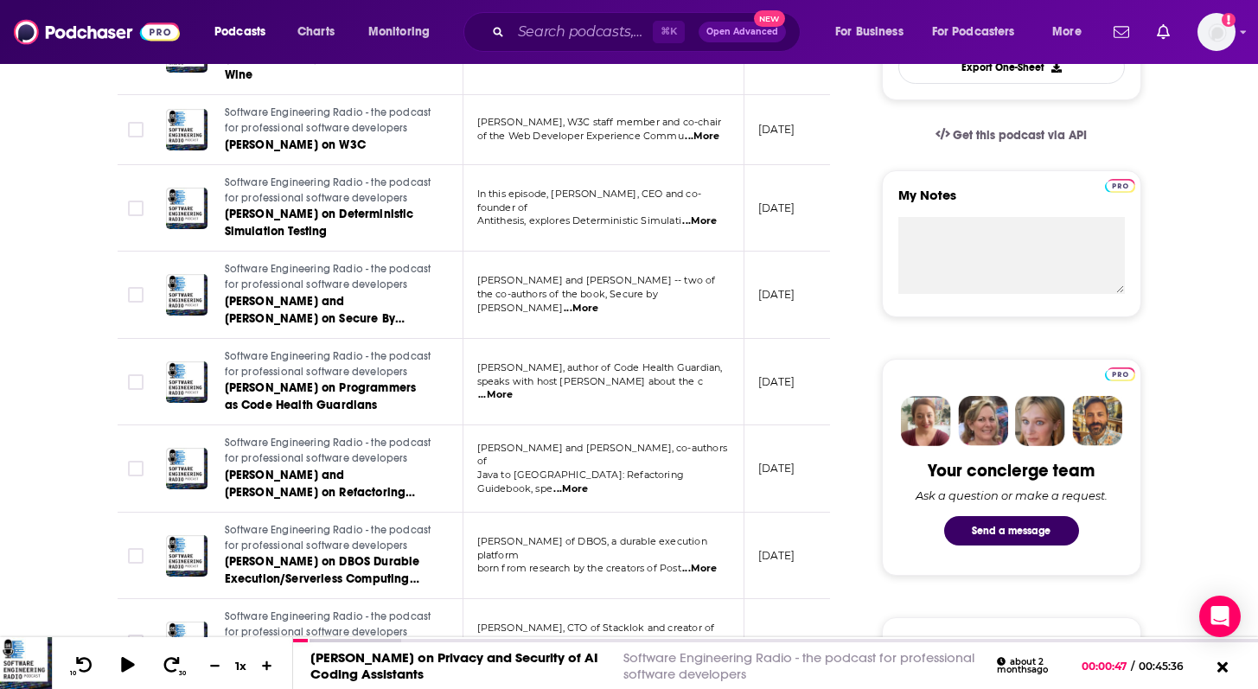
click at [727, 296] on td "Daniel Deogun and Dan Bergh Johnsson -- two of the co-authors of the book, Secu…" at bounding box center [603, 295] width 281 height 87
click at [598, 302] on span "...More" at bounding box center [581, 309] width 35 height 14
click at [513, 388] on span "...More" at bounding box center [495, 395] width 35 height 14
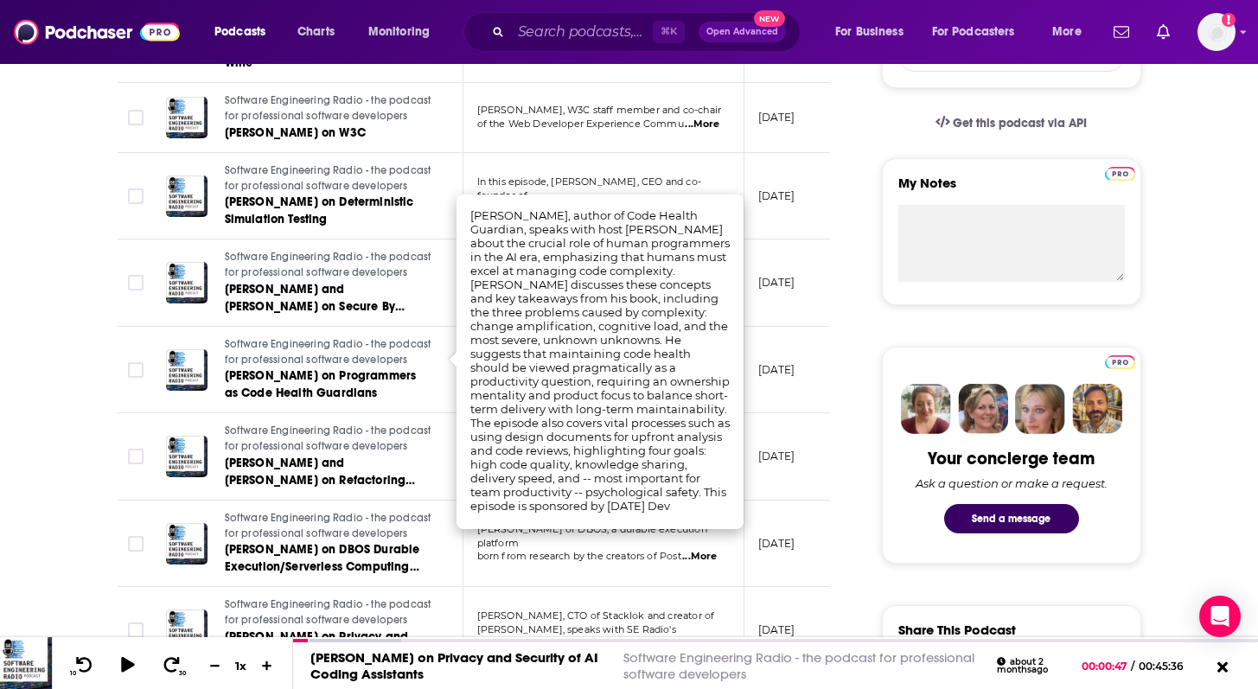
scroll to position [546, 0]
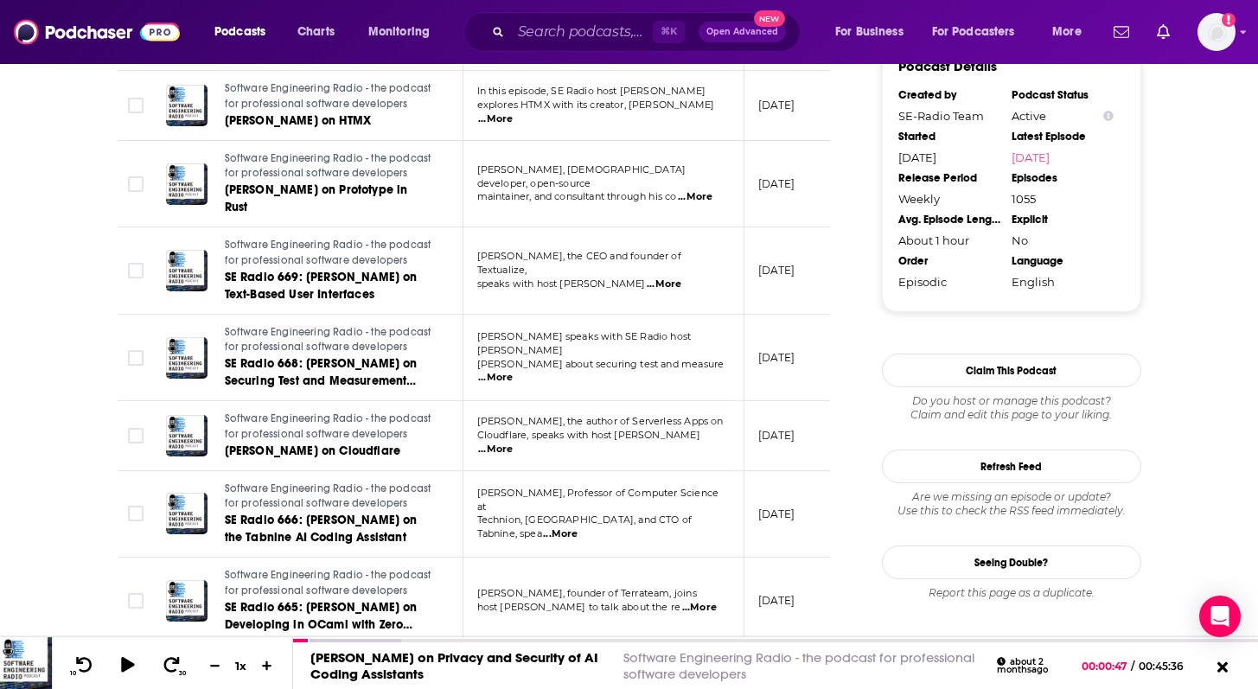
scroll to position [1857, 0]
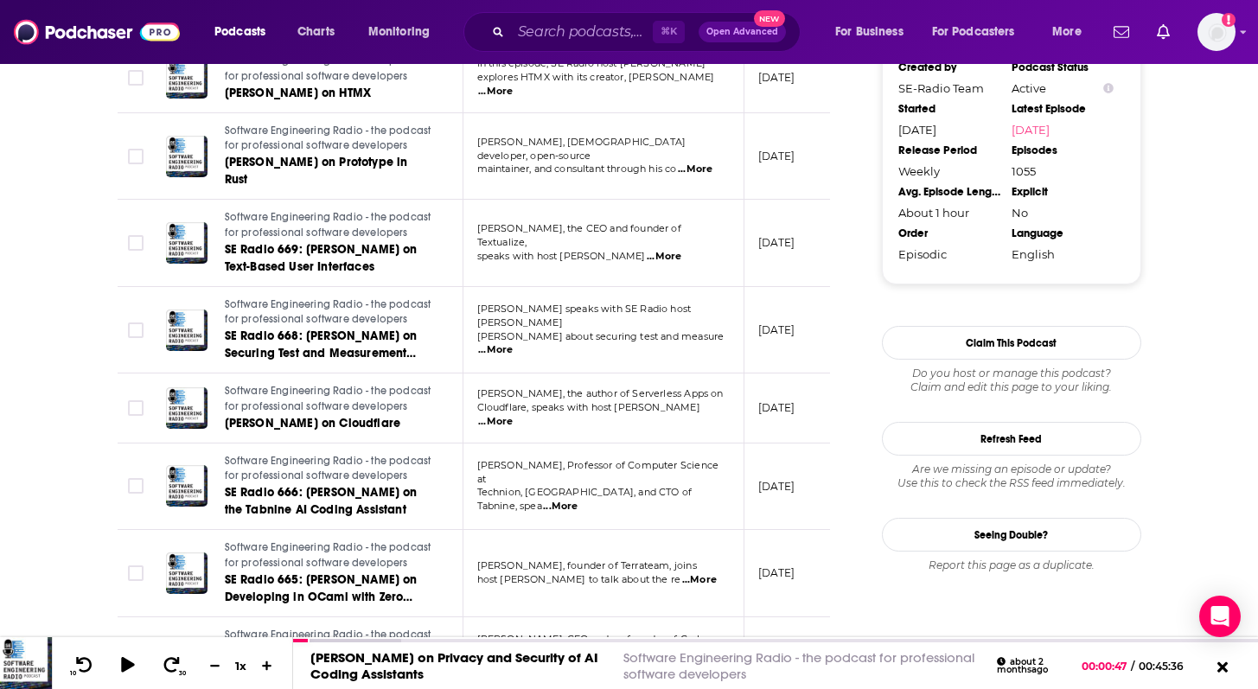
click at [577, 500] on span "...More" at bounding box center [560, 507] width 35 height 14
click at [137, 469] on td at bounding box center [135, 486] width 35 height 87
click at [707, 573] on span "...More" at bounding box center [699, 580] width 35 height 14
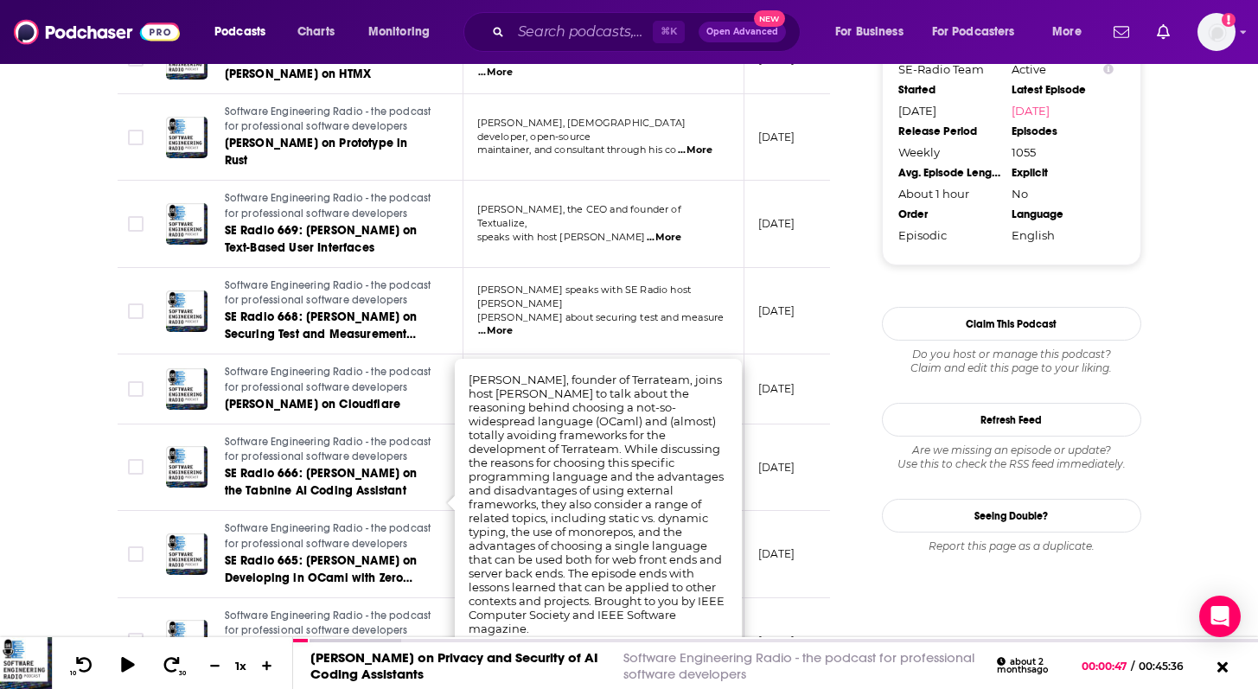
scroll to position [1881, 0]
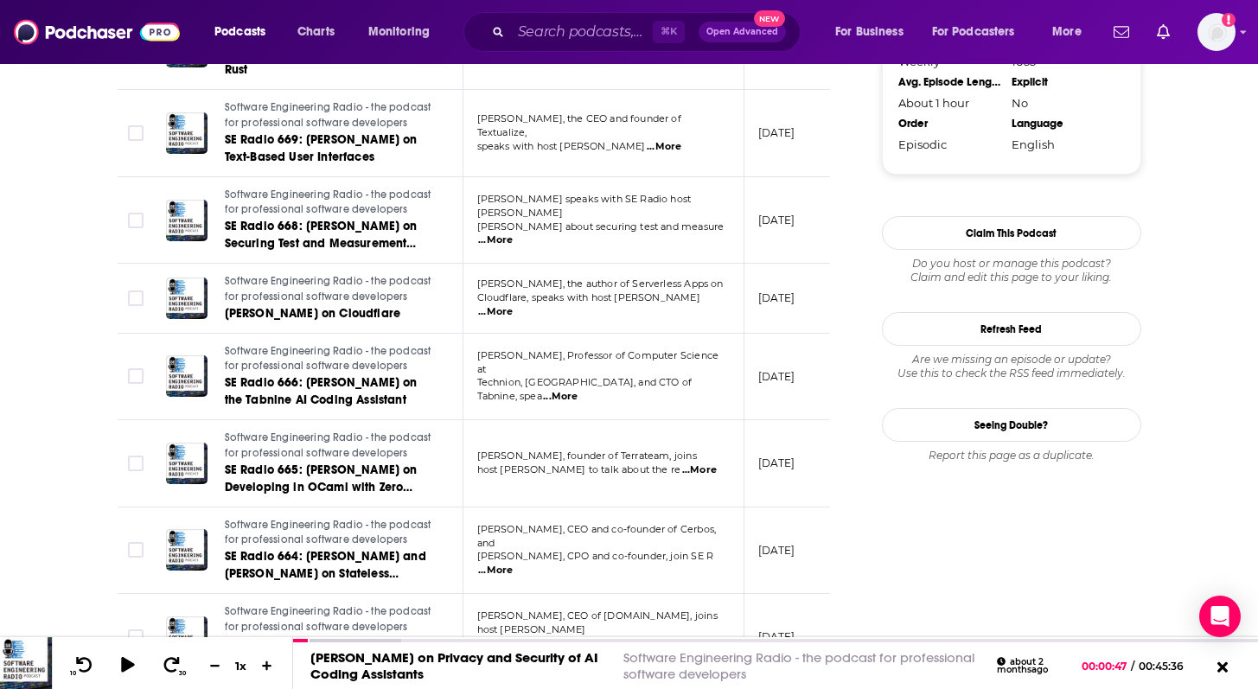
scroll to position [1981, 0]
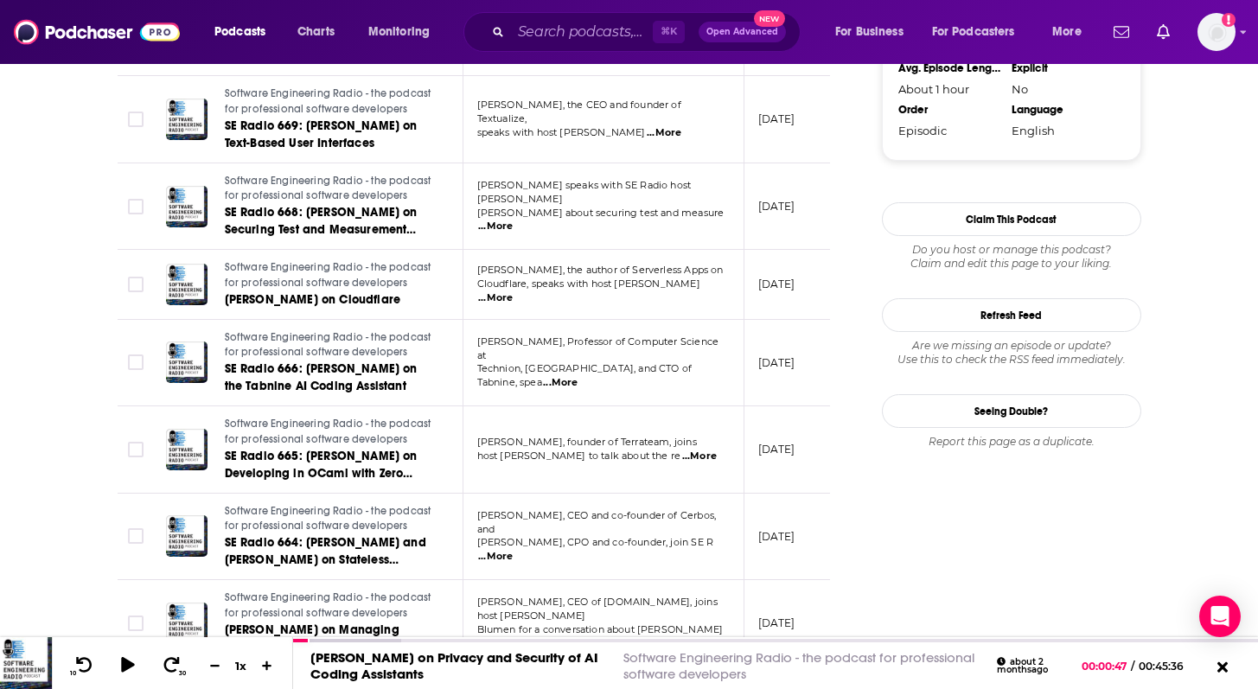
click at [513, 550] on span "...More" at bounding box center [495, 557] width 35 height 14
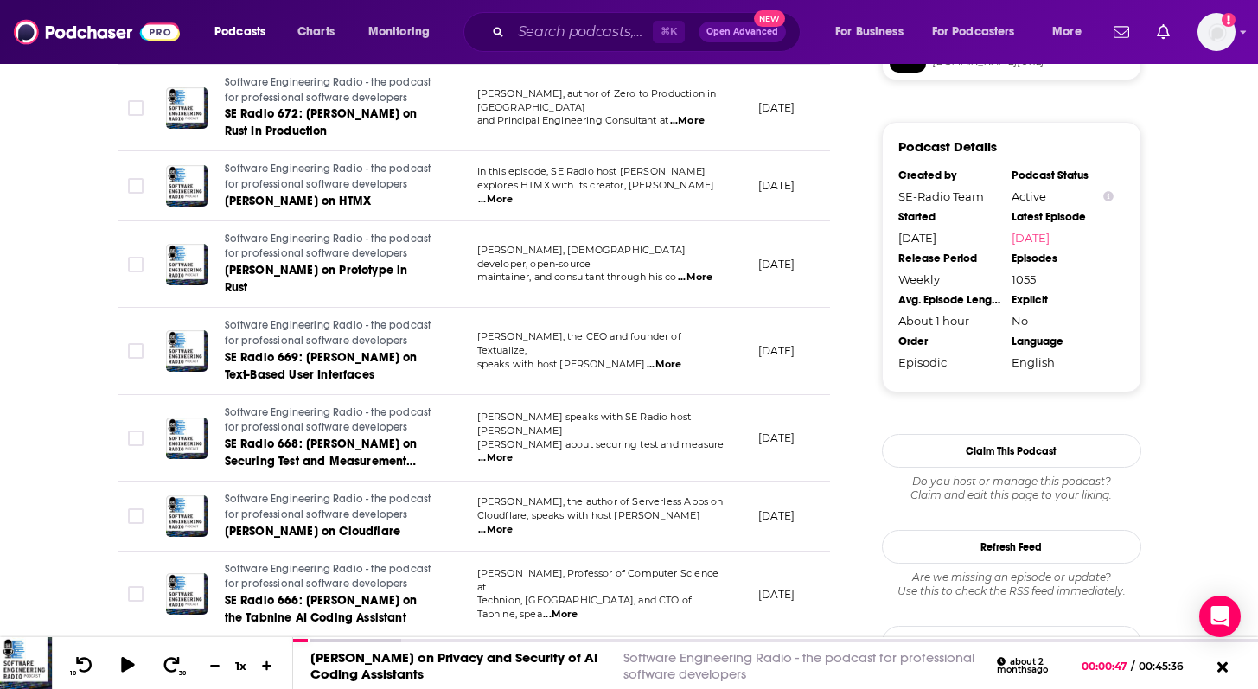
scroll to position [1748, 0]
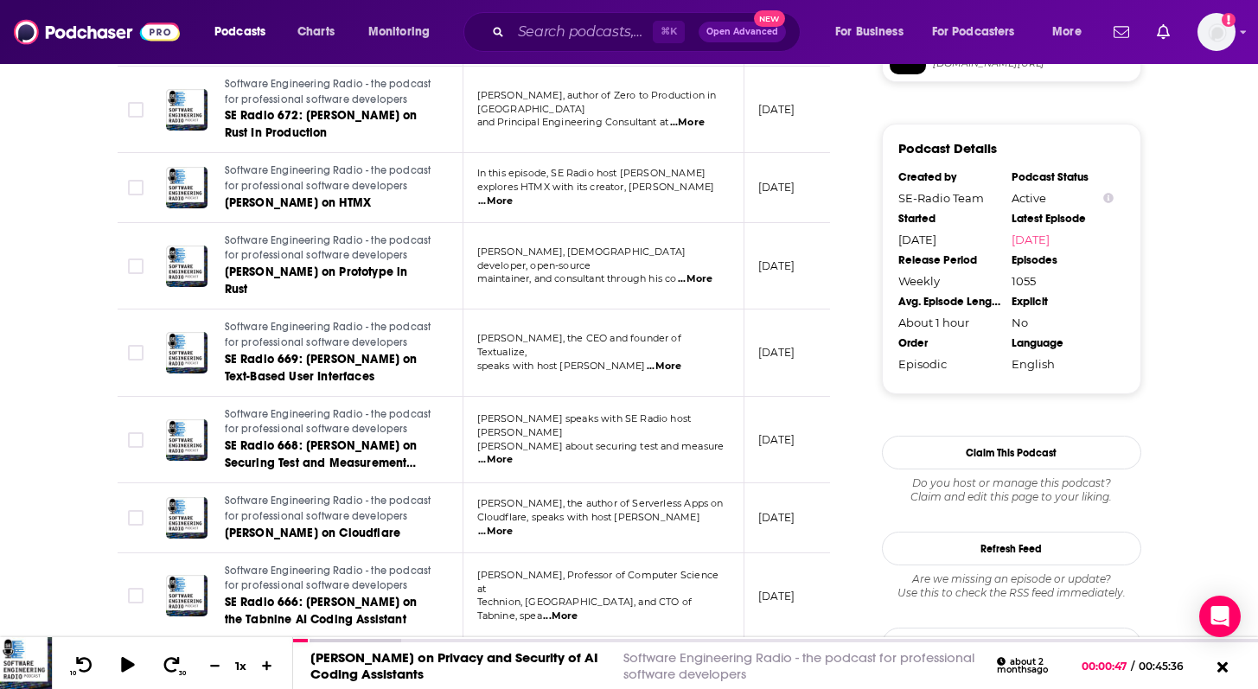
click at [697, 272] on span "...More" at bounding box center [695, 279] width 35 height 14
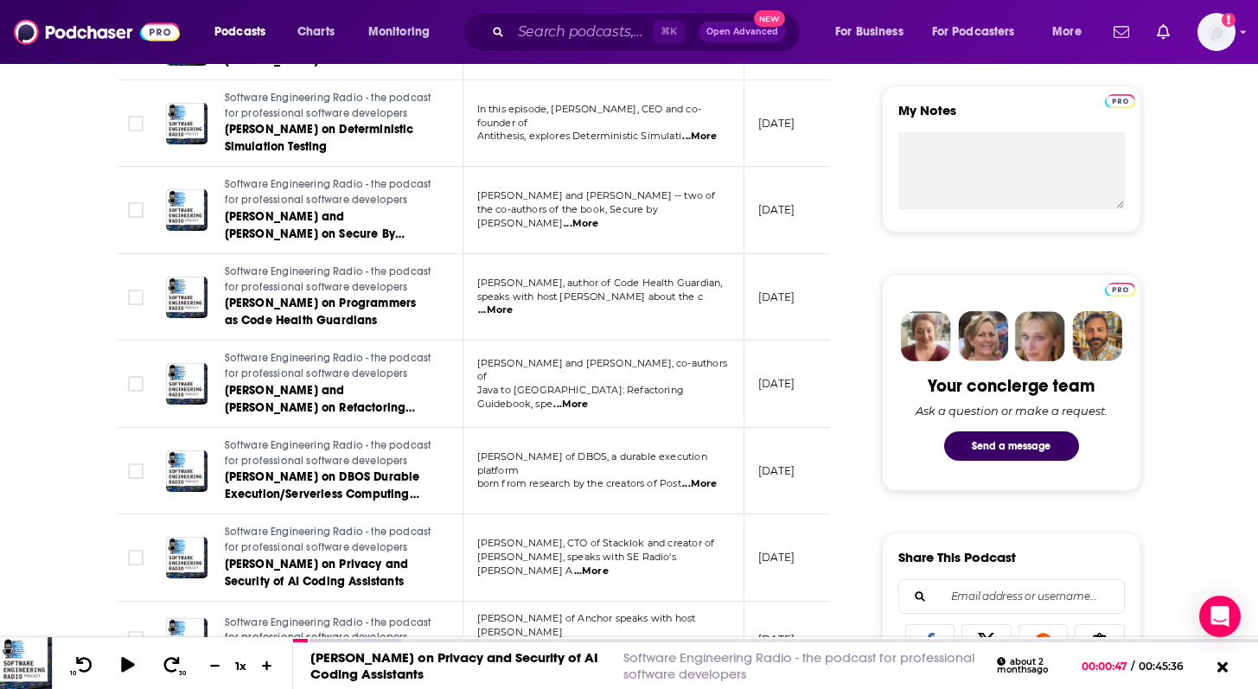
scroll to position [0, 0]
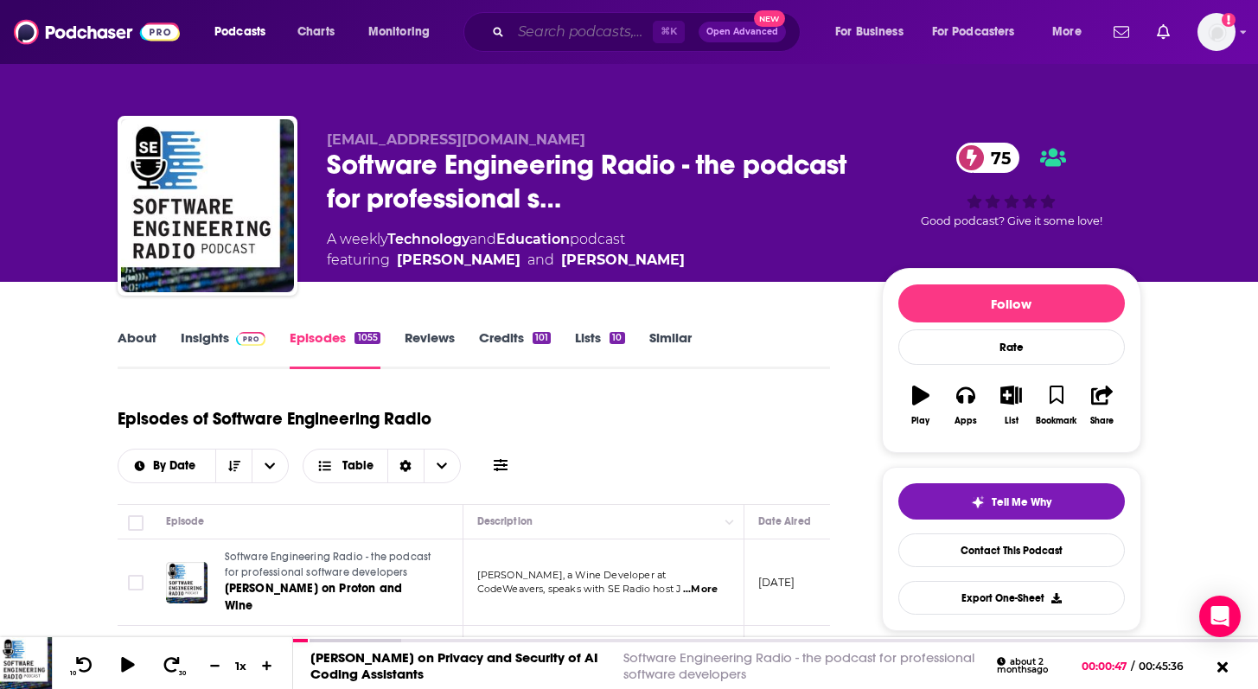
click at [566, 39] on input "Search podcasts, credits, & more..." at bounding box center [582, 32] width 142 height 28
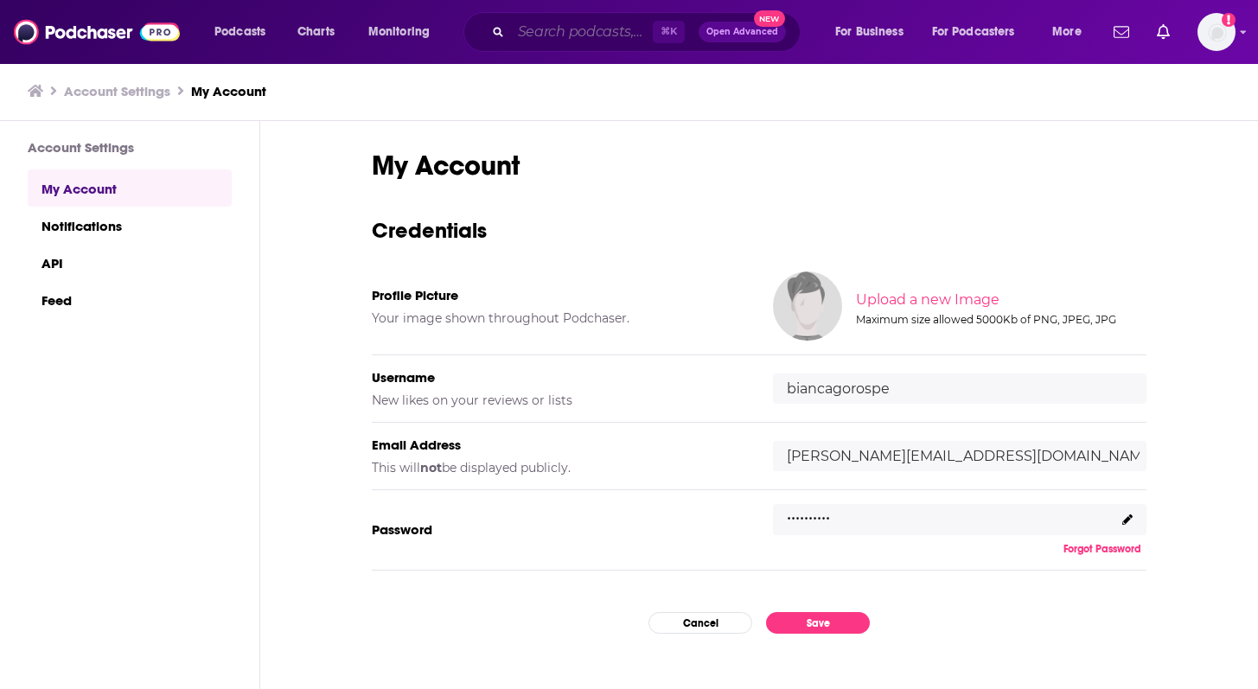
click at [591, 27] on input "Search podcasts, credits, & more..." at bounding box center [582, 32] width 142 height 28
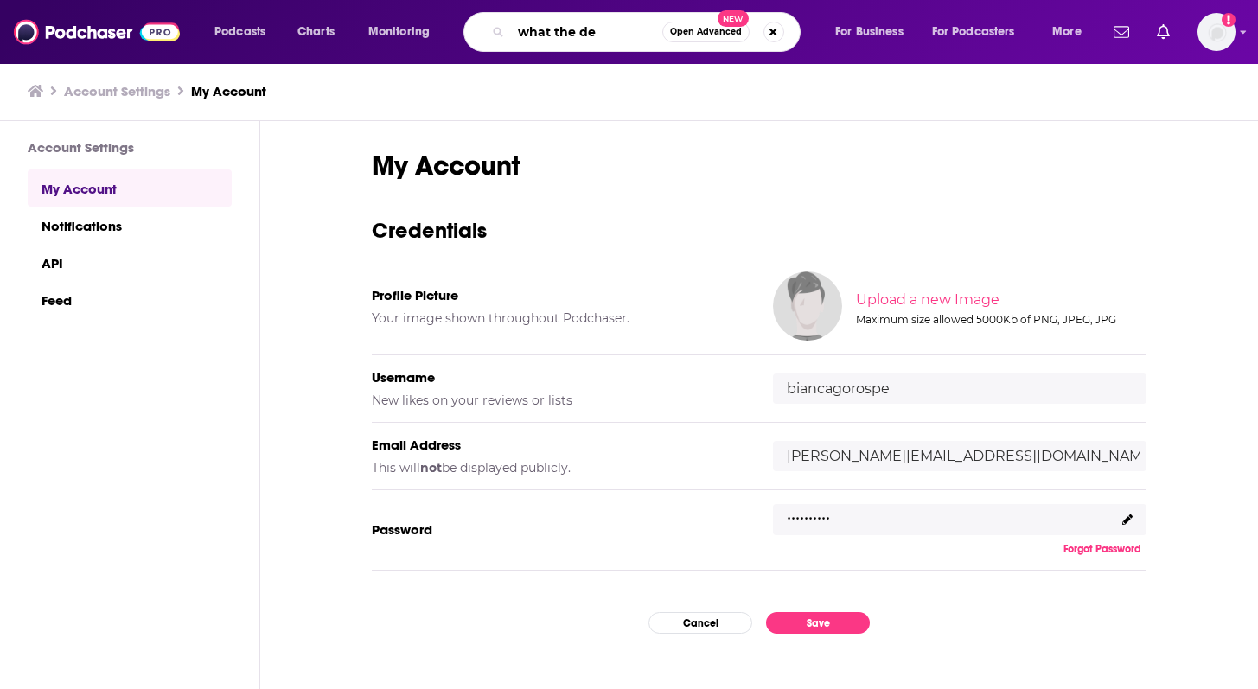
type input "what the dev"
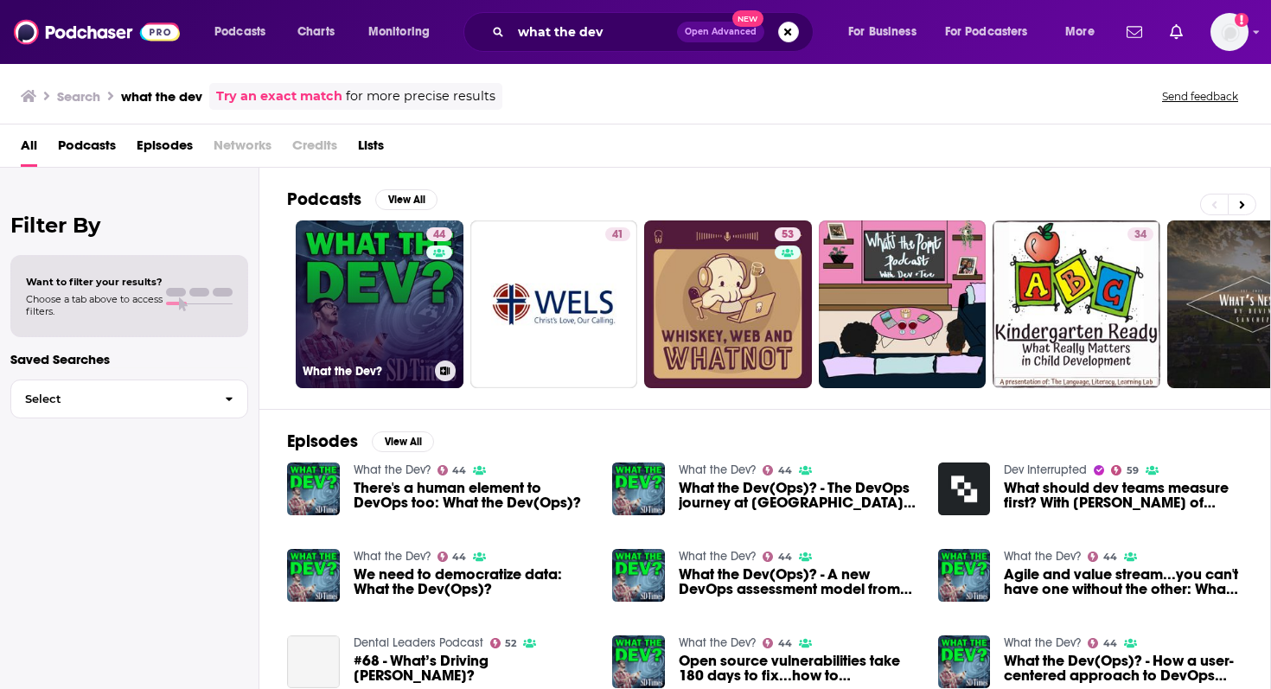
click at [376, 315] on link "44 What the Dev?" at bounding box center [380, 304] width 168 height 168
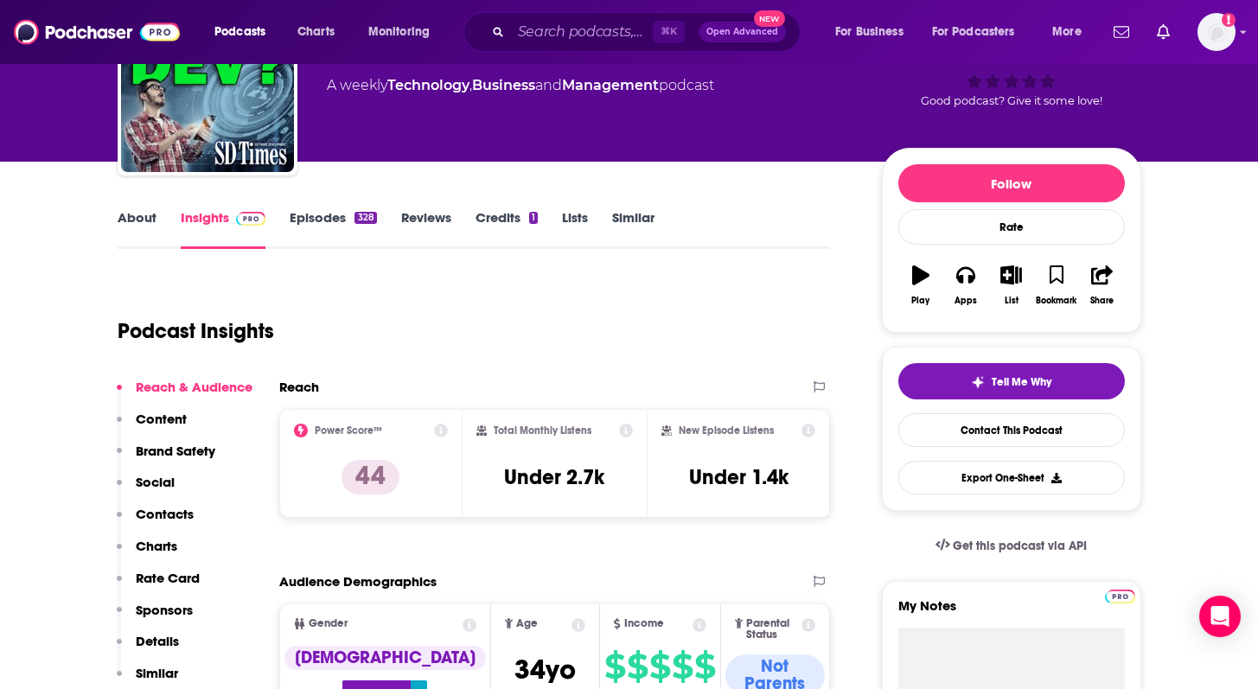
scroll to position [154, 0]
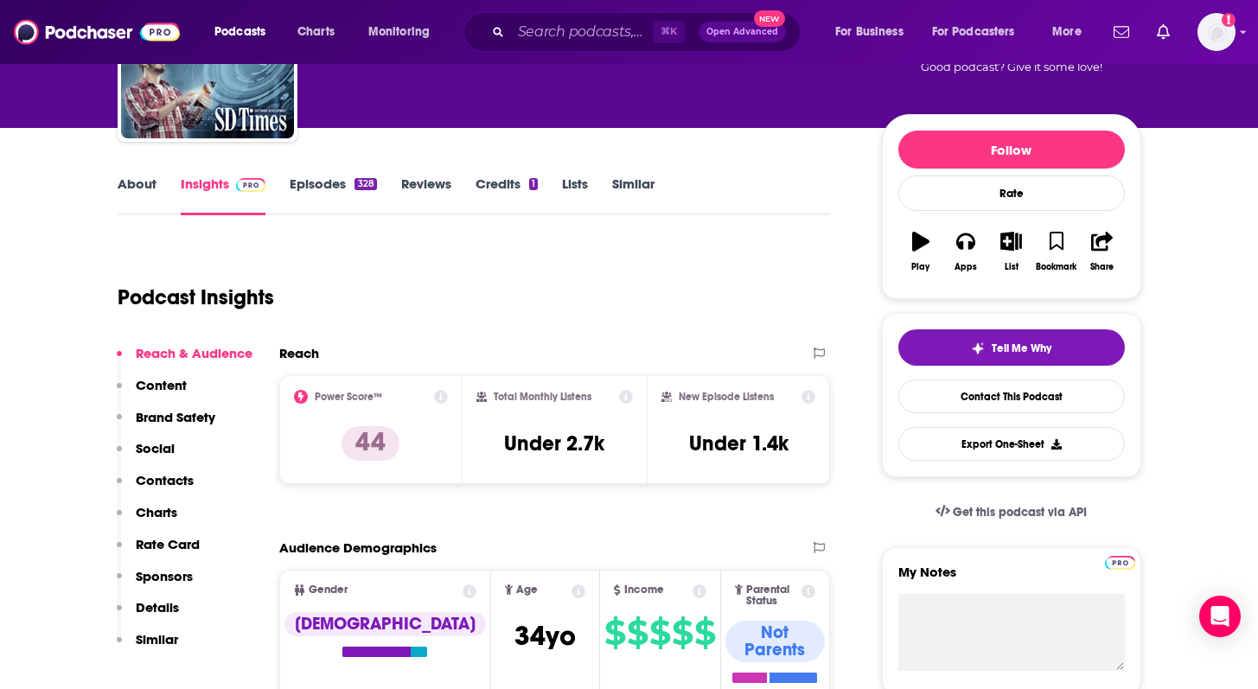
click at [127, 181] on link "About" at bounding box center [137, 195] width 39 height 40
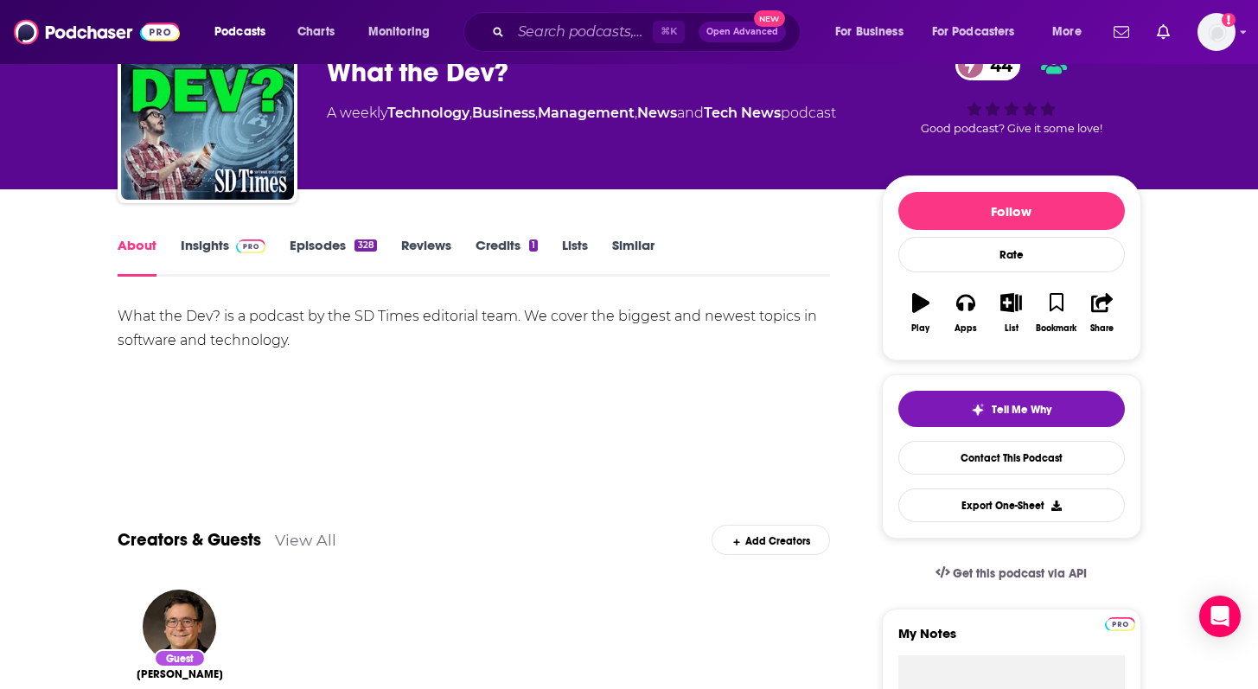
scroll to position [93, 0]
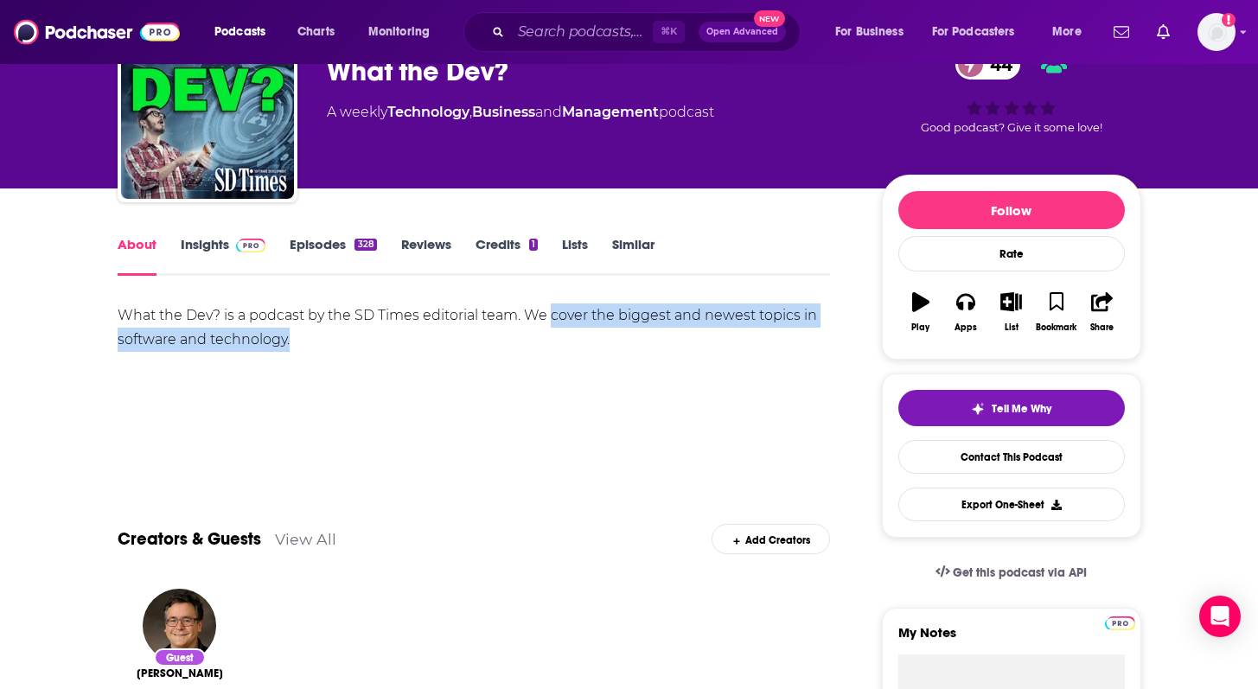
drag, startPoint x: 564, startPoint y: 339, endPoint x: 551, endPoint y: 315, distance: 26.3
click at [551, 315] on div "What the Dev? is a podcast by the SD Times editorial team. We cover the biggest…" at bounding box center [474, 327] width 713 height 48
copy div "cover the biggest and newest topics in software and technology."
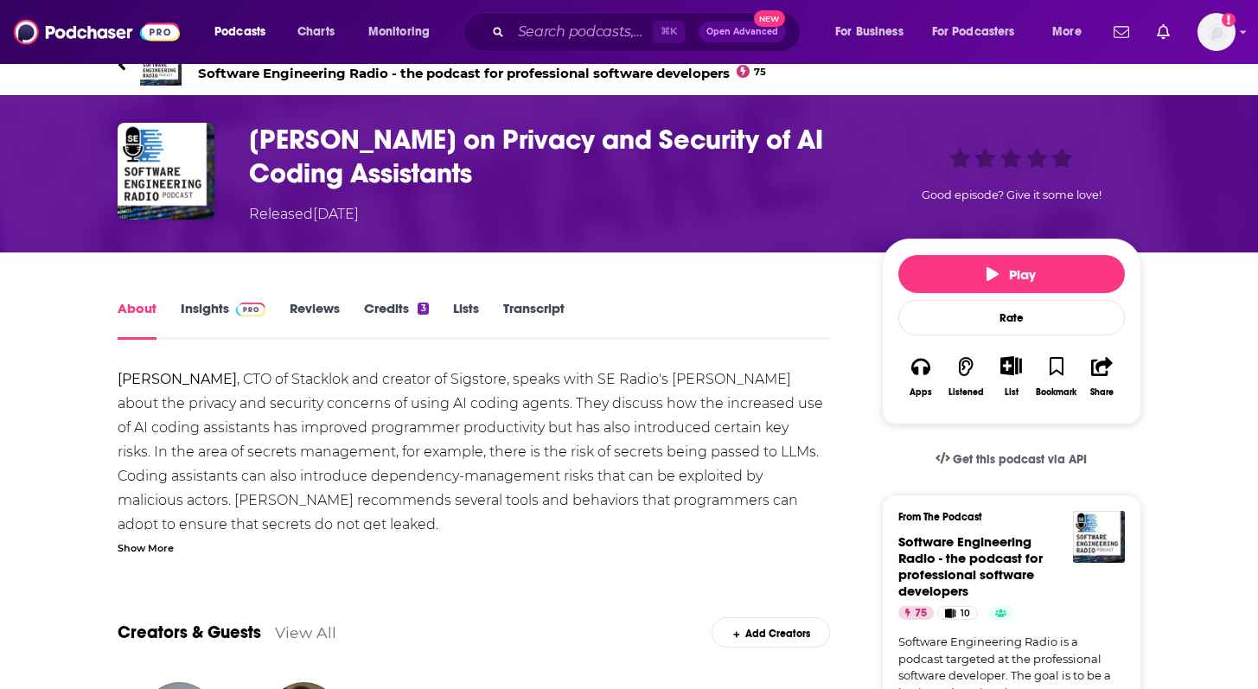
scroll to position [35, 0]
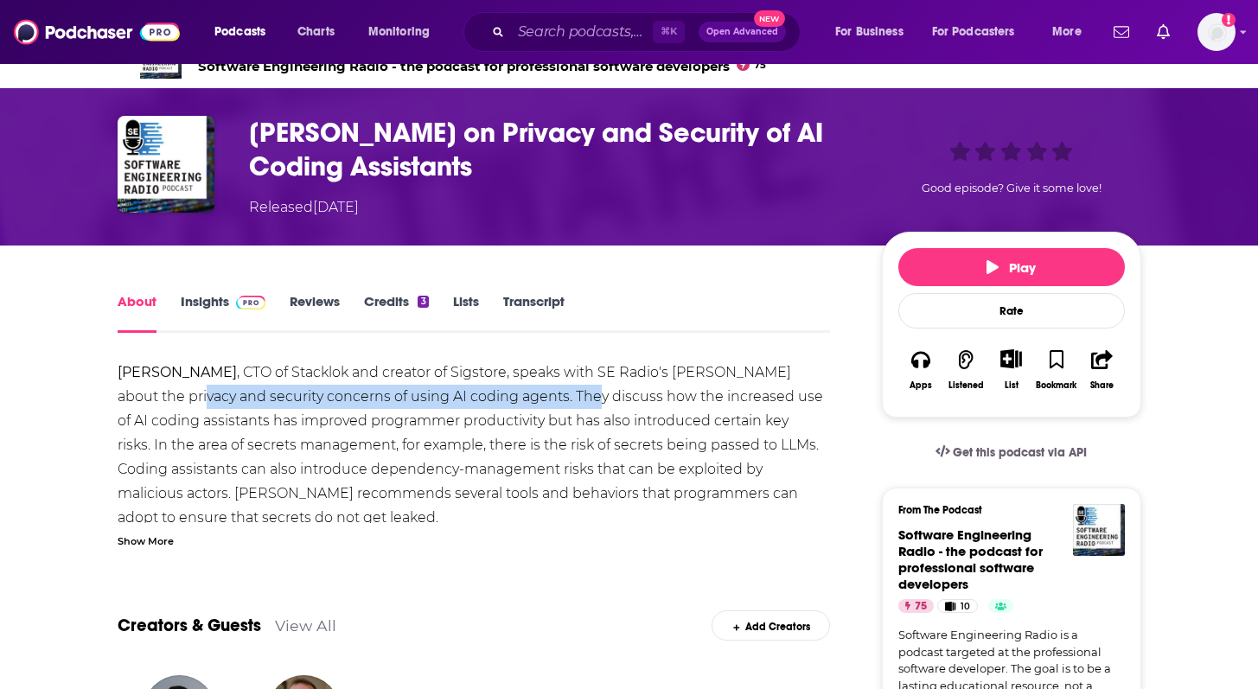
drag, startPoint x: 143, startPoint y: 396, endPoint x: 526, endPoint y: 396, distance: 382.9
click at [526, 396] on div "Luke Hinds , CTO of Stacklok and creator of Sigstore, speaks with SE Radio's Br…" at bounding box center [474, 457] width 713 height 194
copy div "privacy and security concerns of using AI coding agents."
